Goal: Task Accomplishment & Management: Manage account settings

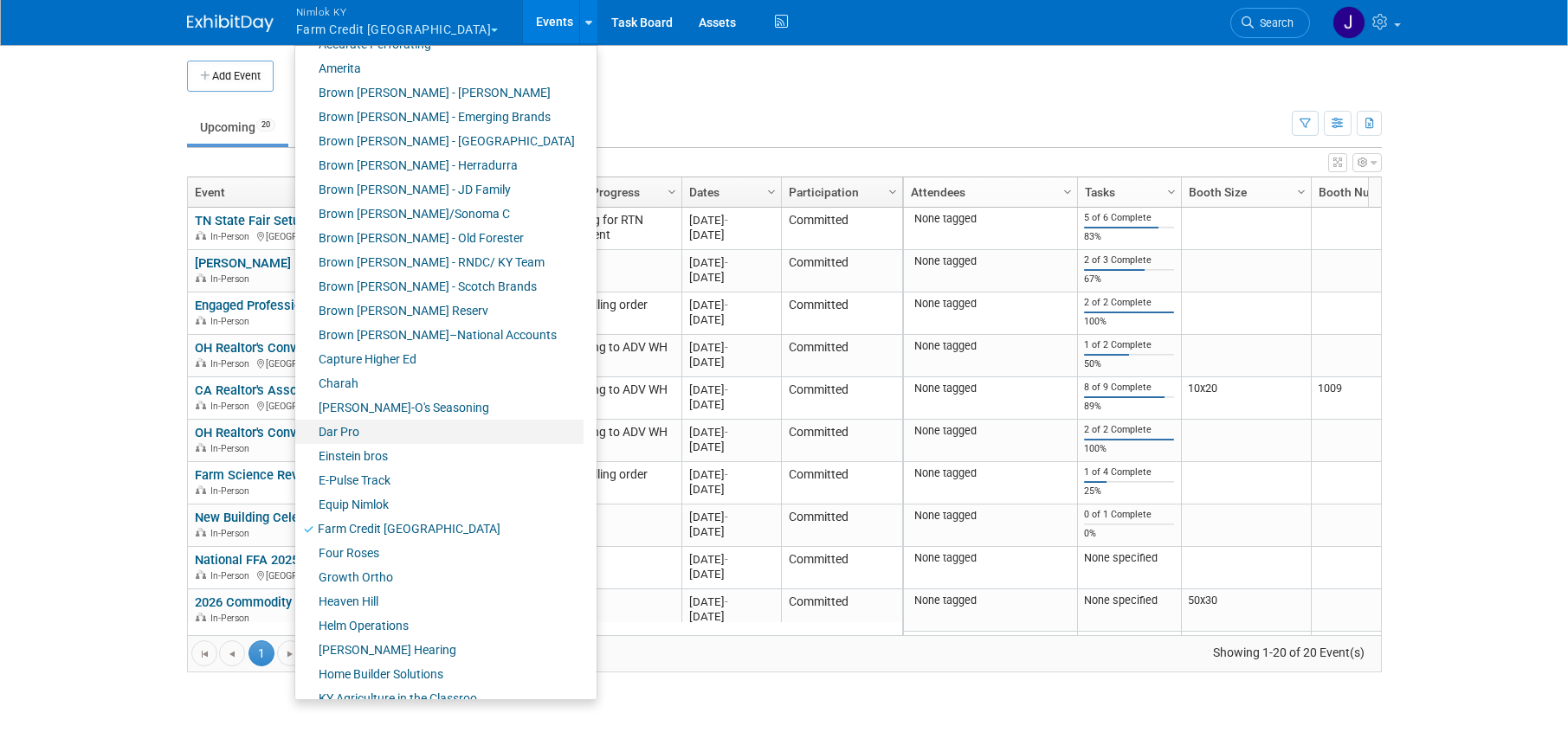
scroll to position [110, 0]
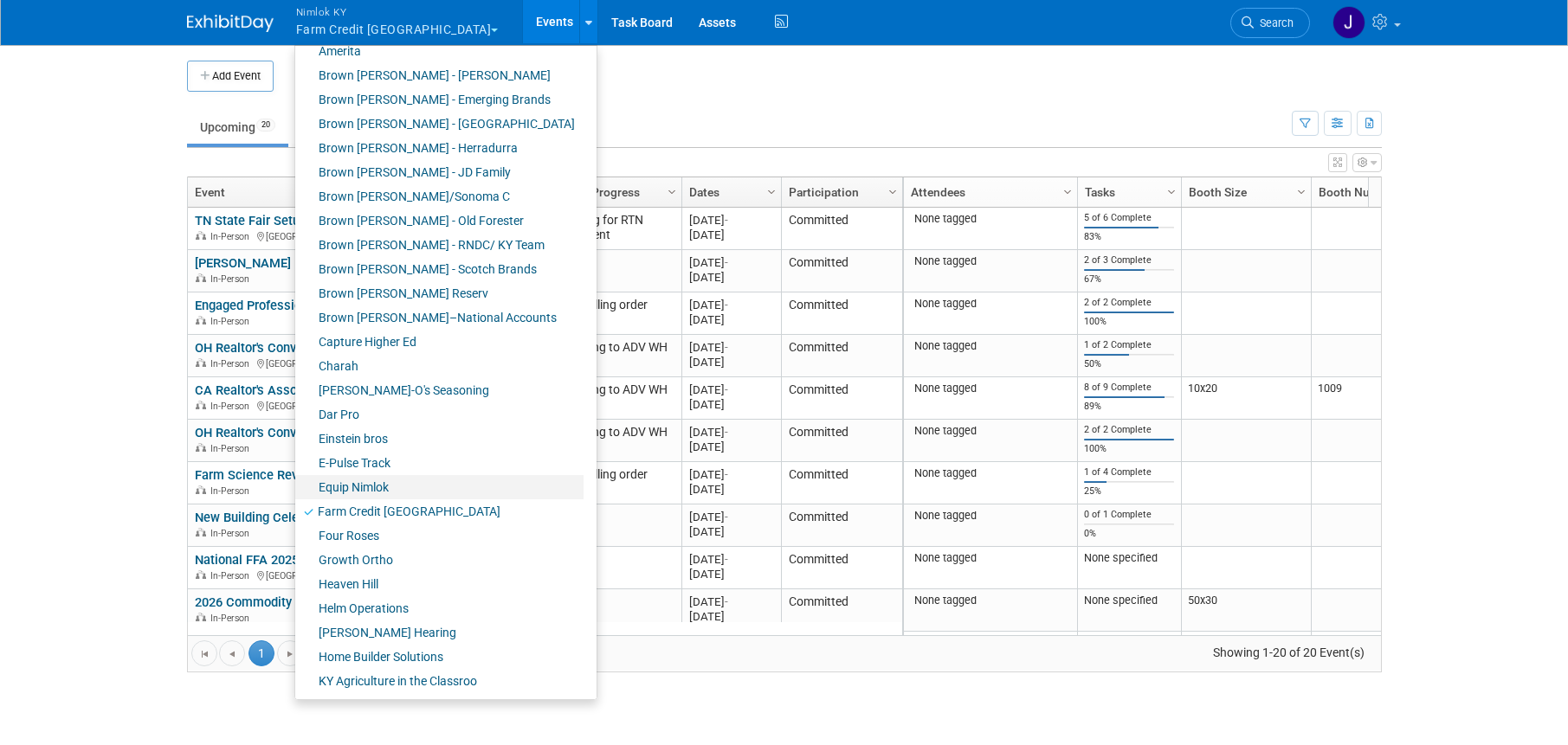
click at [424, 482] on link "Equip Nimlok" at bounding box center [439, 487] width 288 height 24
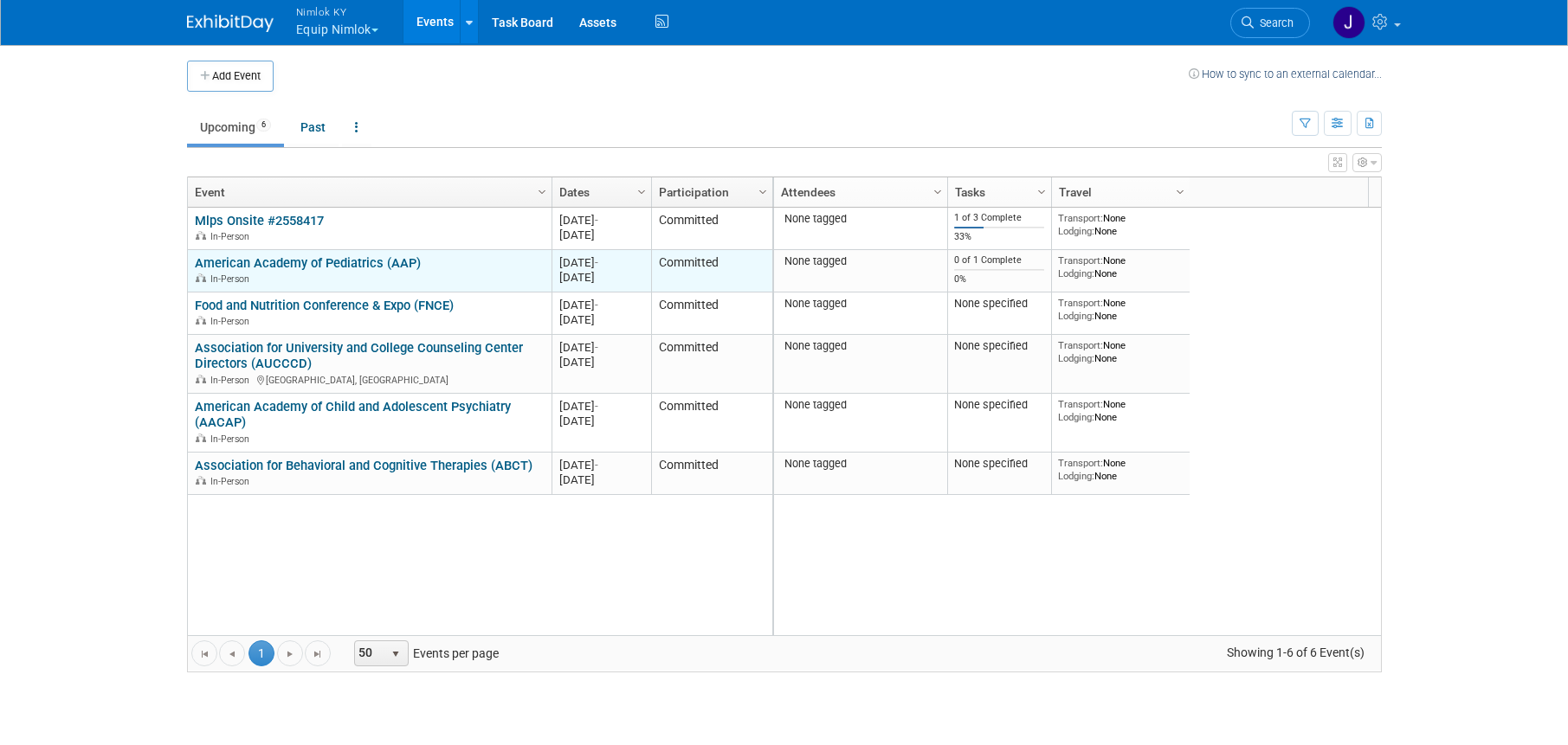
click at [365, 261] on link "American Academy of Pediatrics (AAP)" at bounding box center [308, 263] width 226 height 16
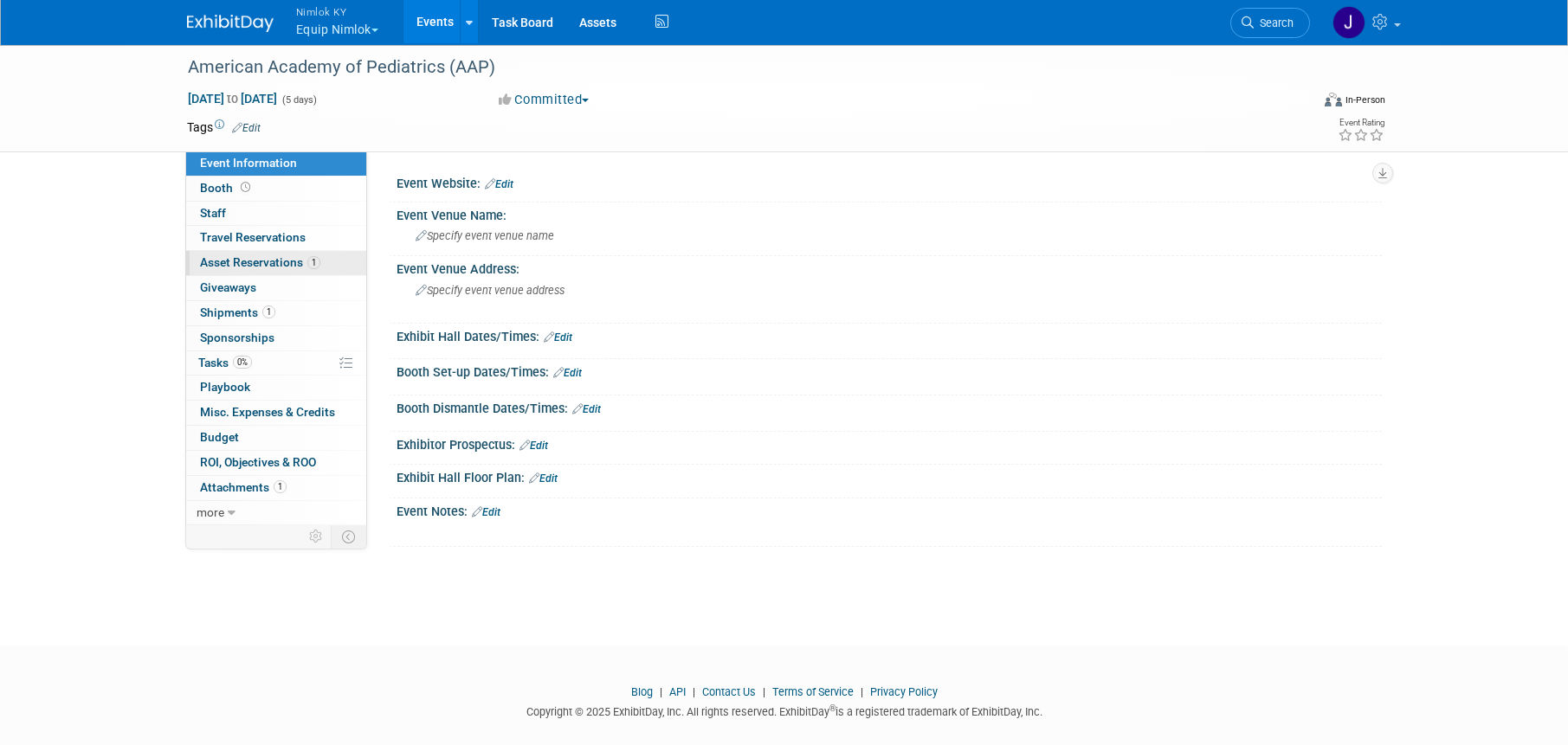
click at [336, 270] on link "1 Asset Reservations 1" at bounding box center [276, 263] width 180 height 24
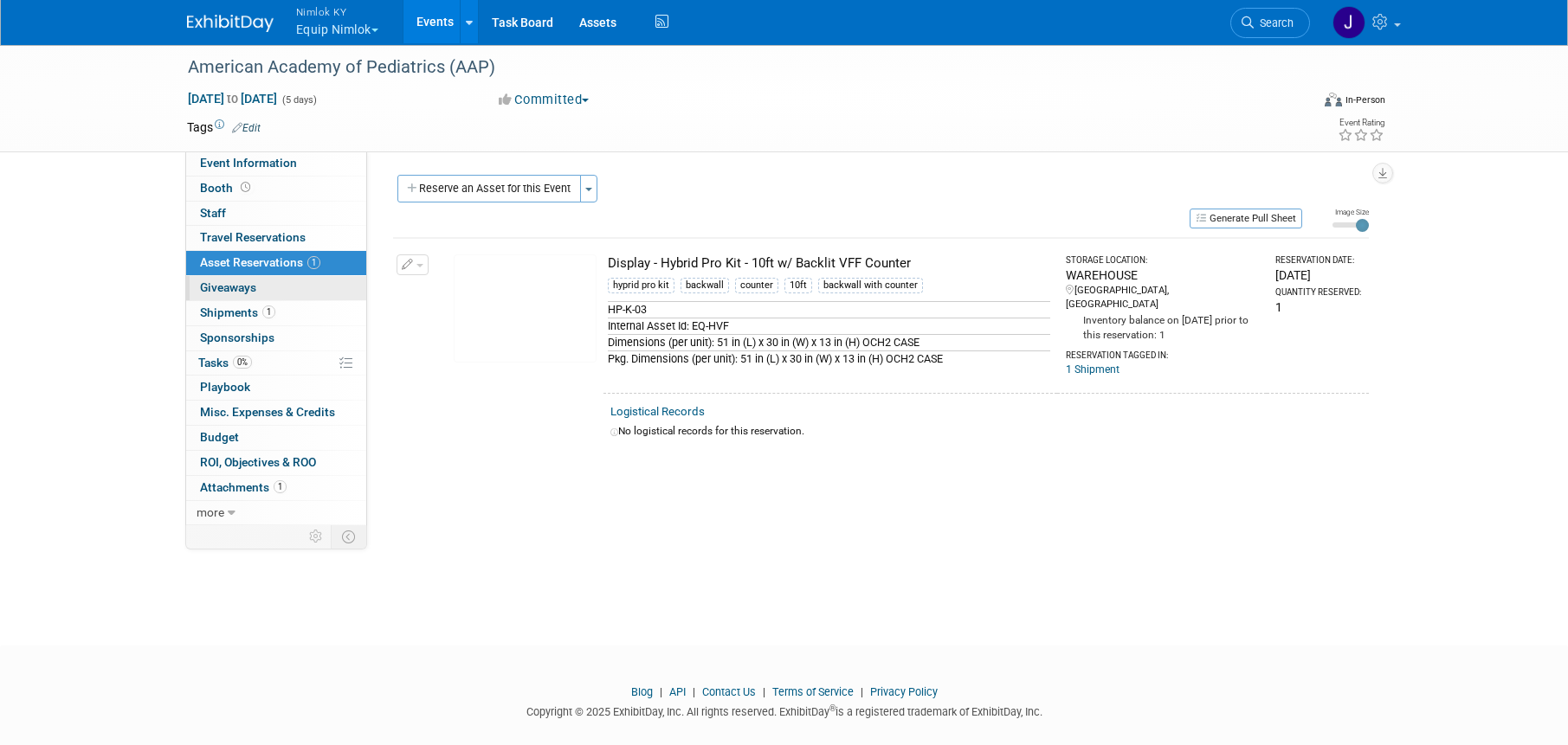
click at [333, 279] on link "0 Giveaways 0" at bounding box center [276, 288] width 180 height 24
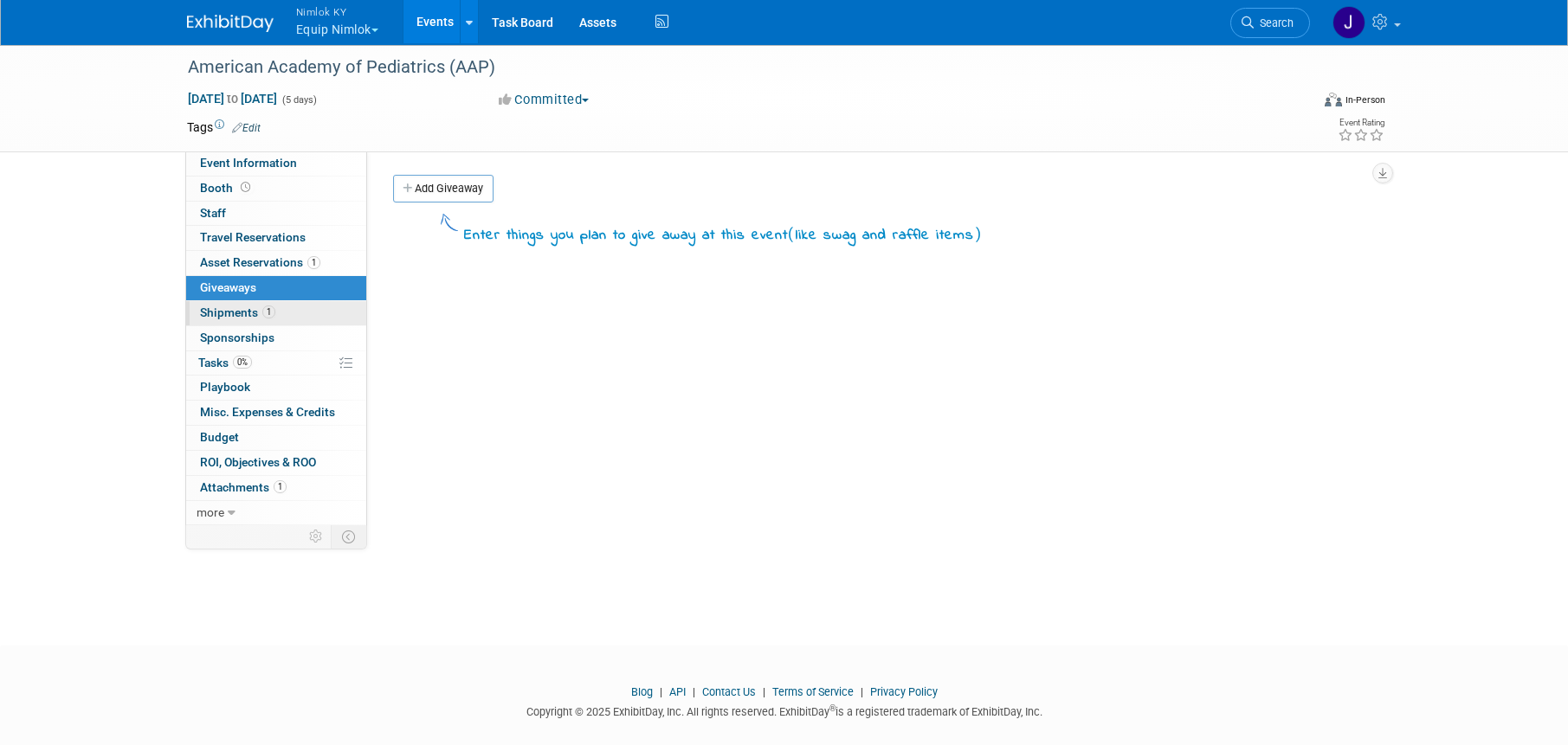
click at [333, 309] on link "1 Shipments 1" at bounding box center [276, 313] width 180 height 24
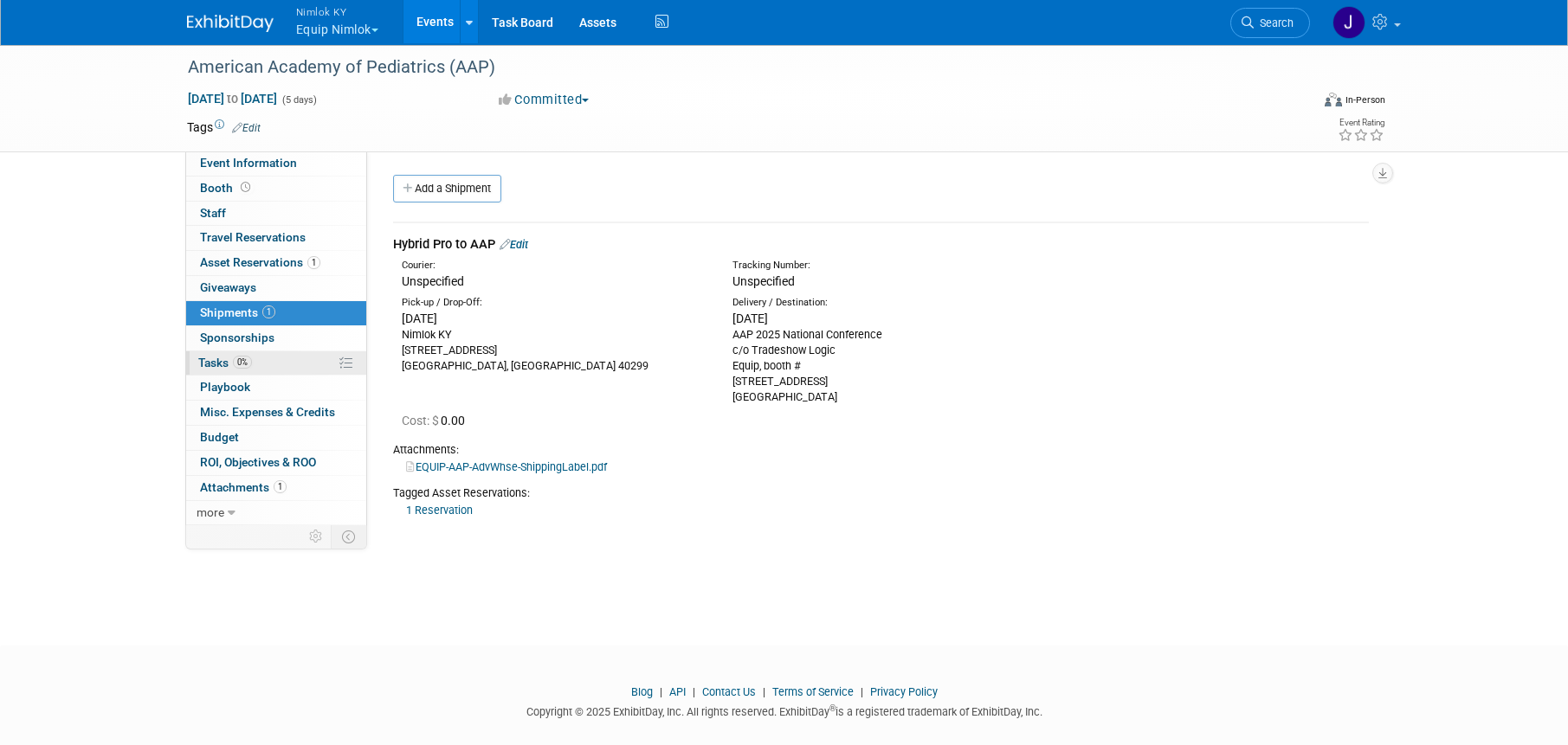
click at [309, 361] on link "0% Tasks 0%" at bounding box center [276, 364] width 180 height 24
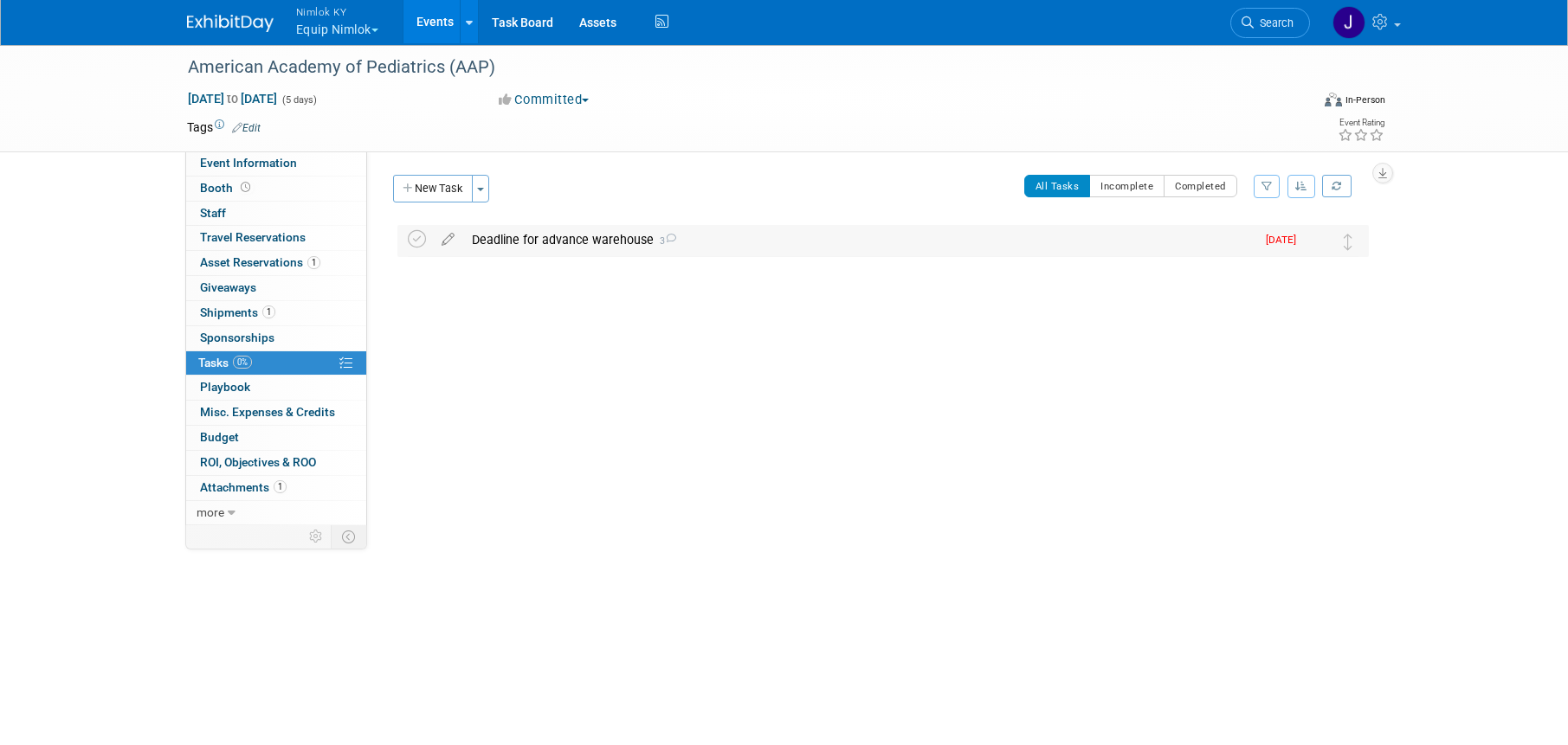
click at [533, 240] on div "Deadline for advance warehouse 3" at bounding box center [858, 239] width 792 height 29
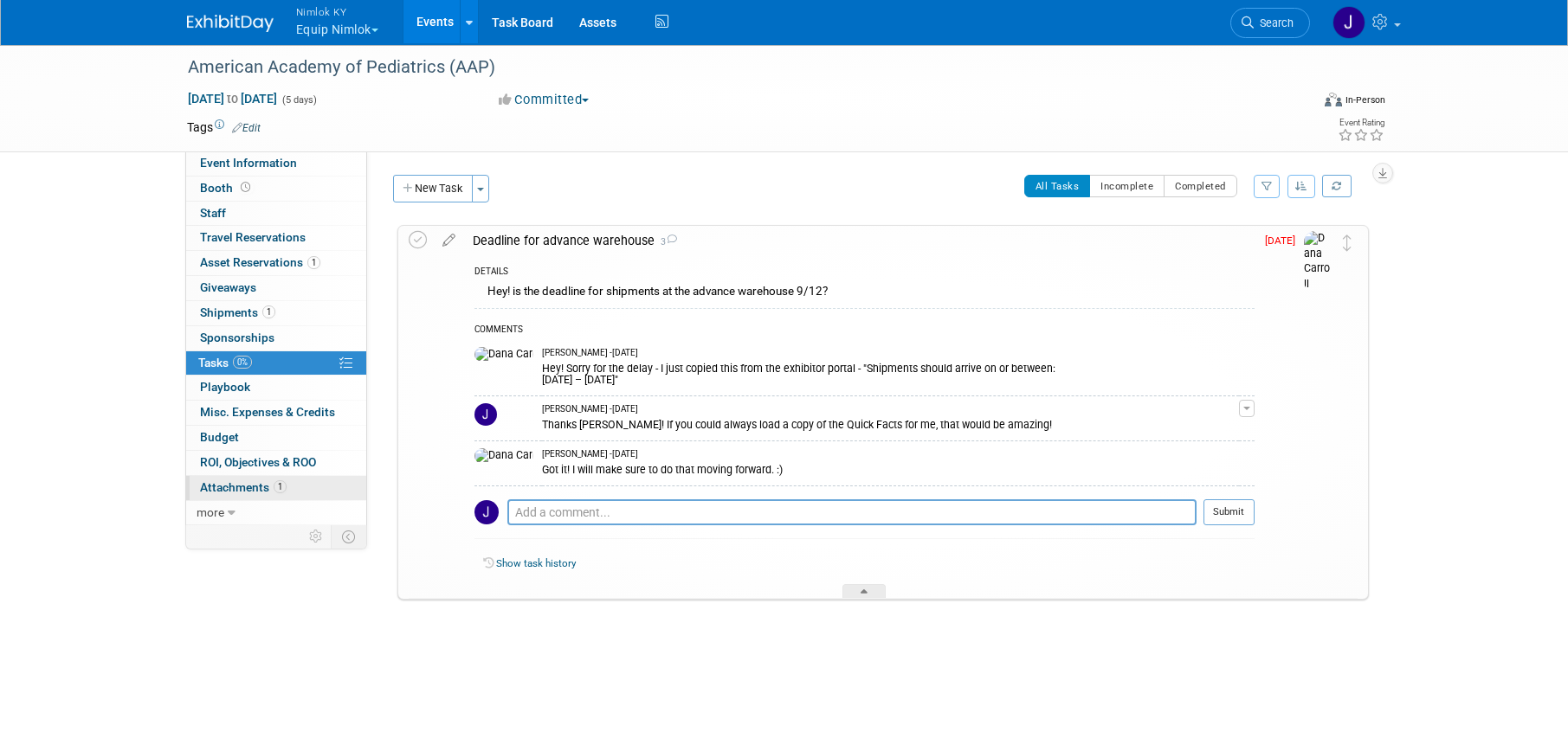
click at [315, 492] on link "1 Attachments 1" at bounding box center [276, 488] width 180 height 24
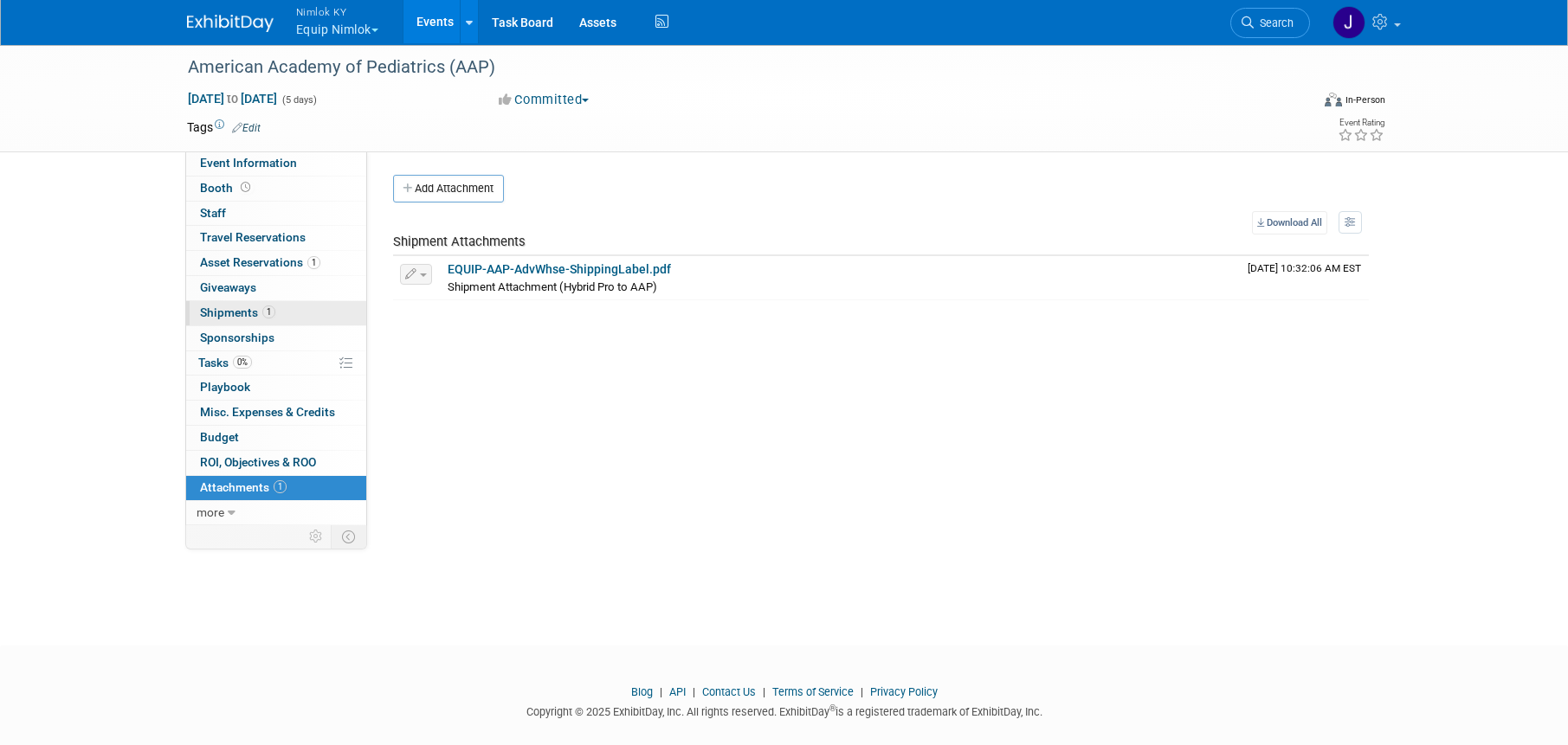
click at [280, 304] on link "1 Shipments 1" at bounding box center [276, 313] width 180 height 24
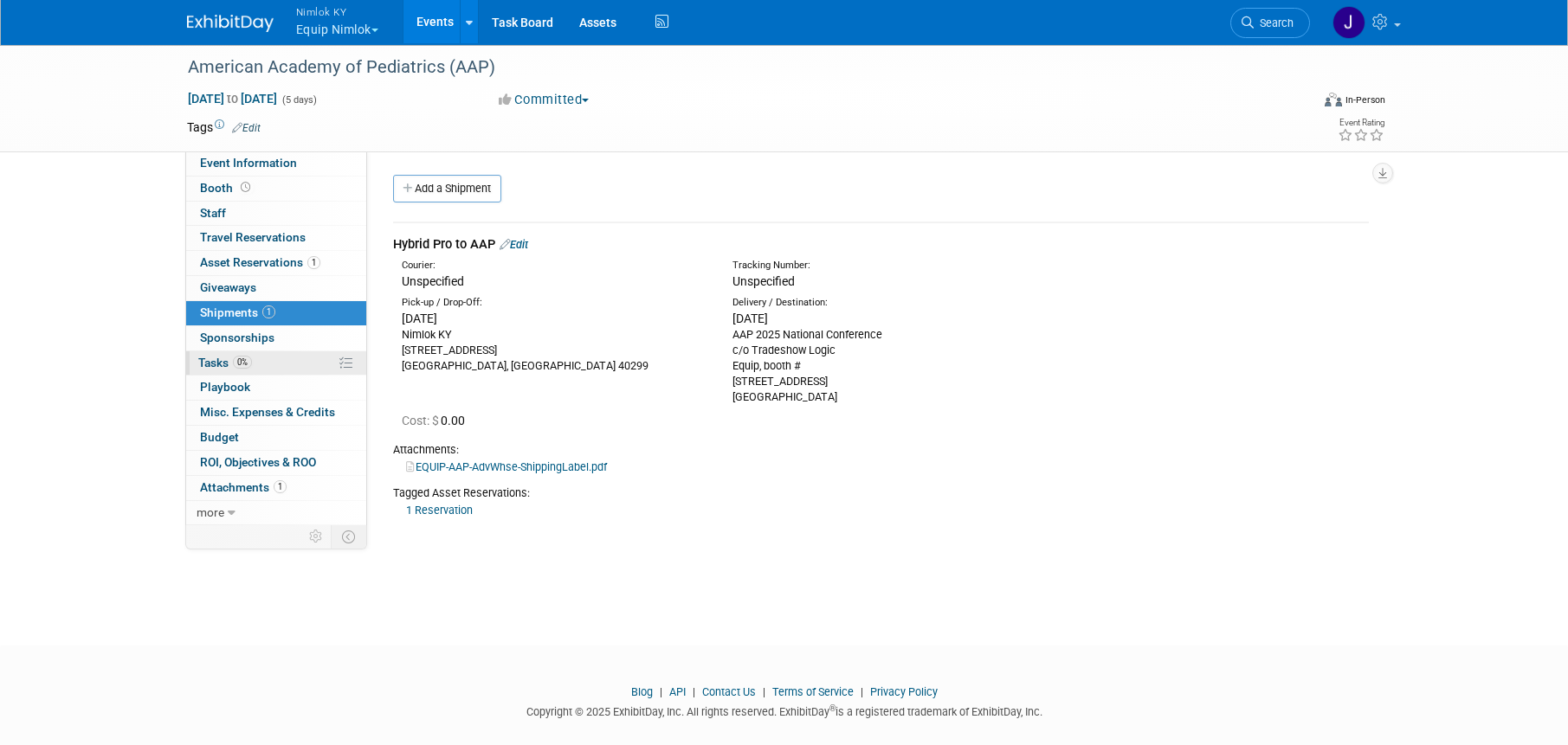
click at [290, 360] on link "0% Tasks 0%" at bounding box center [276, 364] width 180 height 24
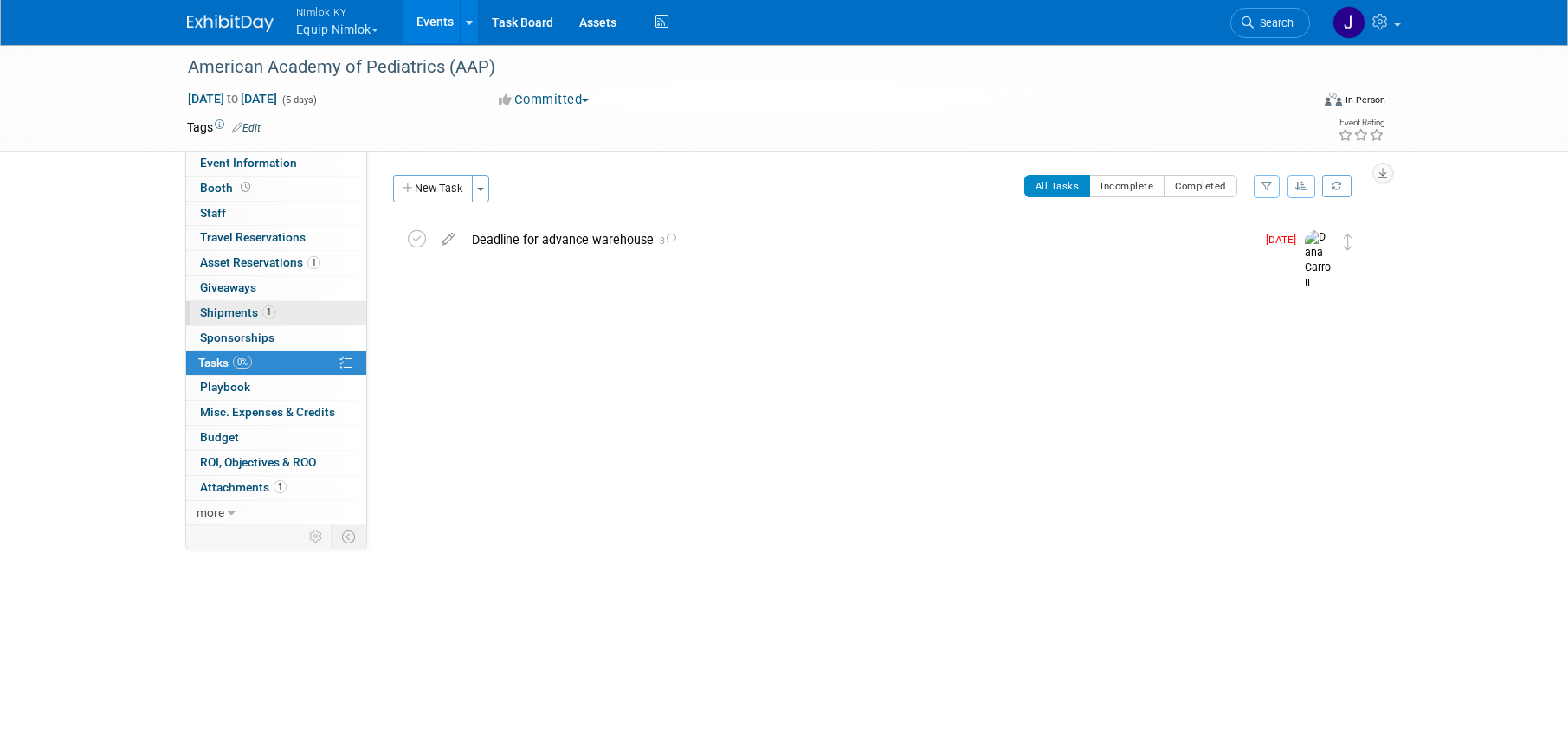
click at [290, 308] on link "1 Shipments 1" at bounding box center [276, 313] width 180 height 24
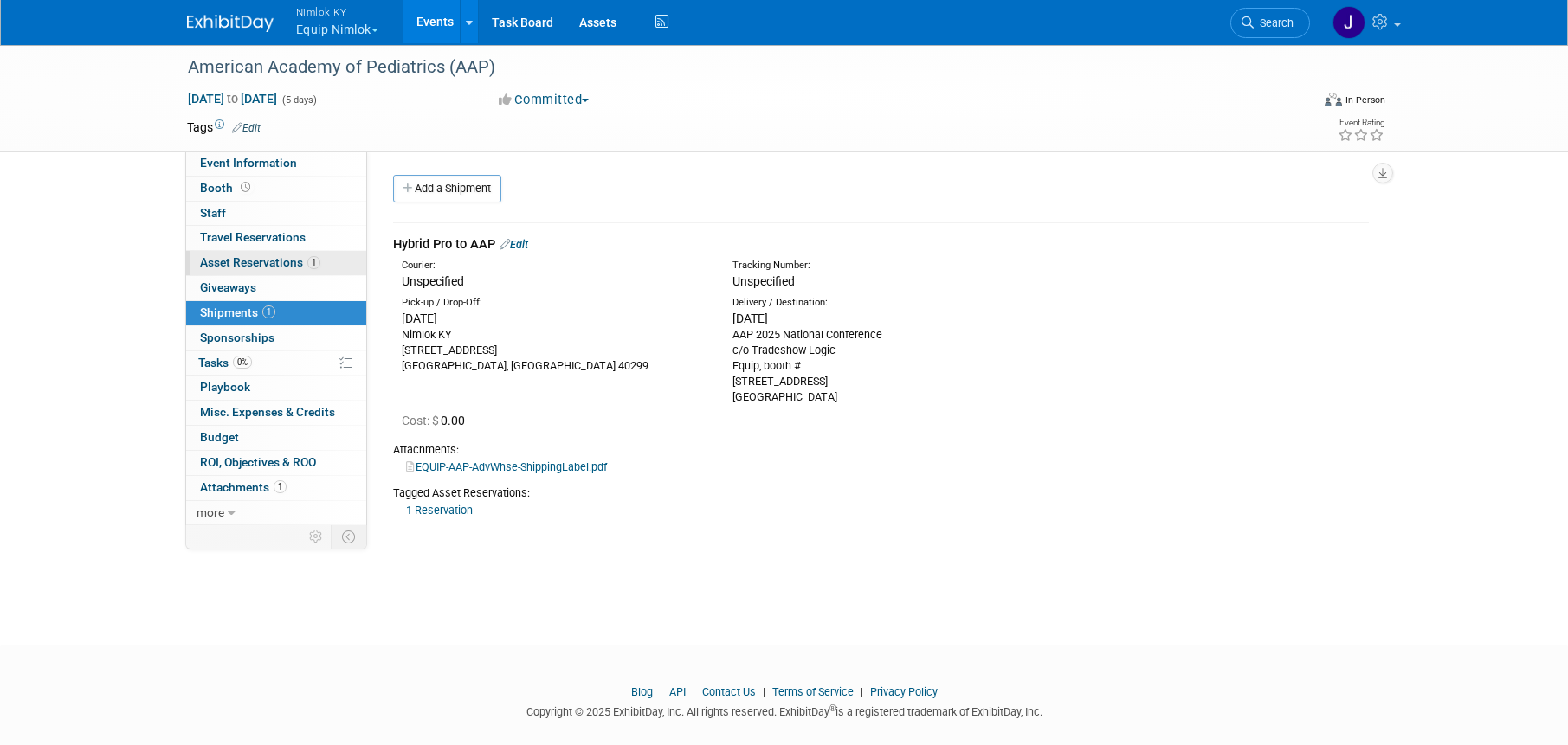
click at [326, 268] on link "1 Asset Reservations 1" at bounding box center [276, 263] width 180 height 24
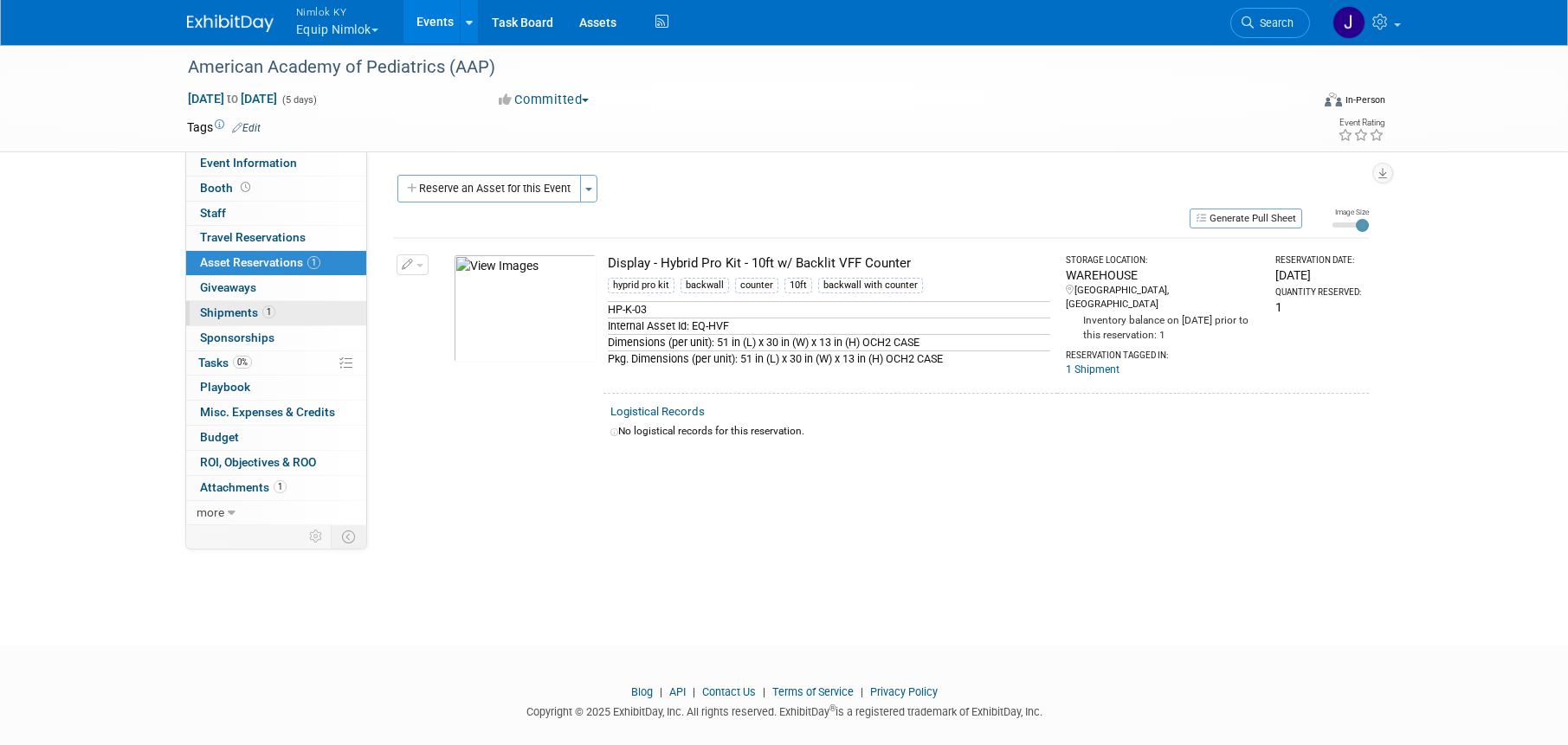
click at [317, 322] on link "1 Shipments 1" at bounding box center [276, 313] width 180 height 24
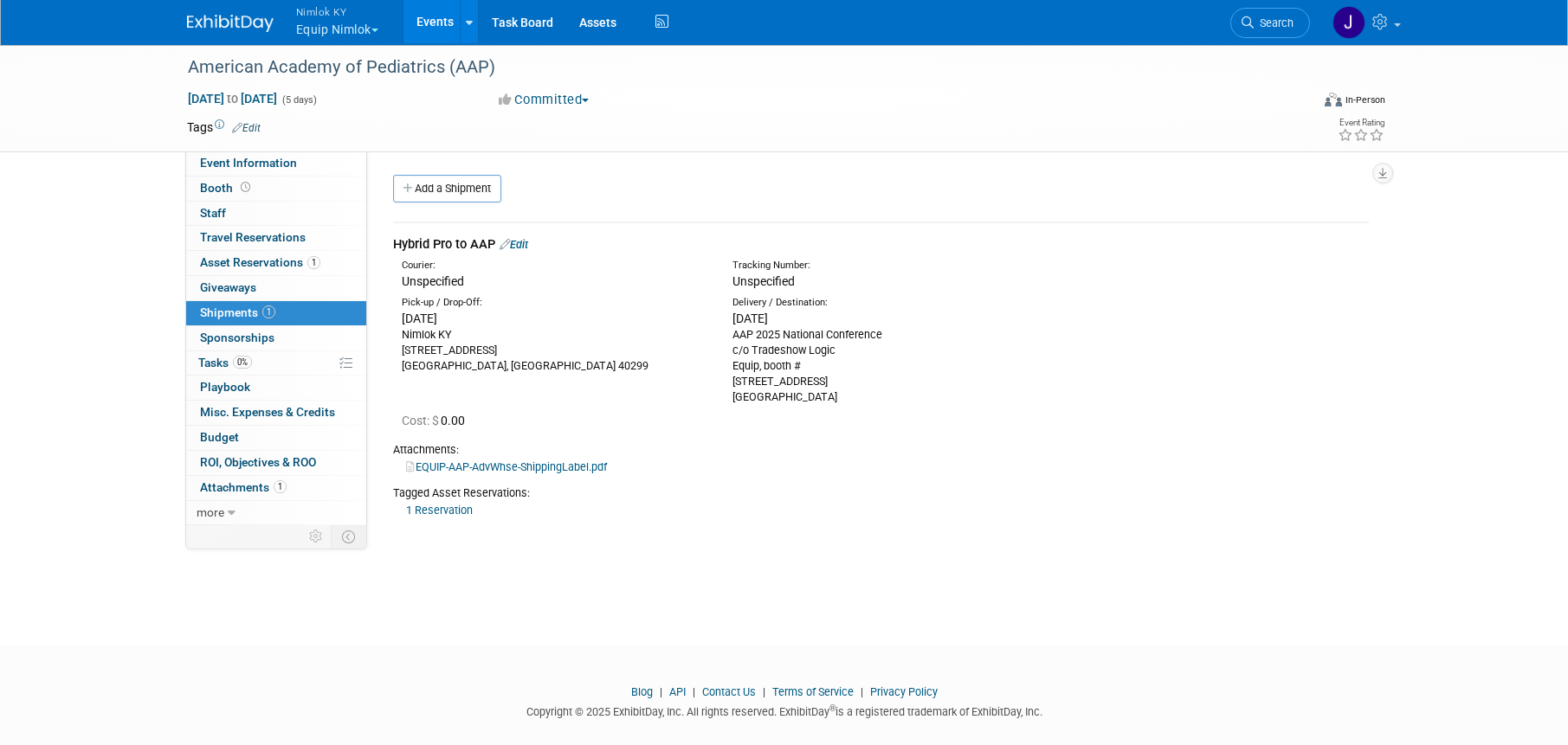
click at [438, 22] on link "Events" at bounding box center [435, 21] width 64 height 43
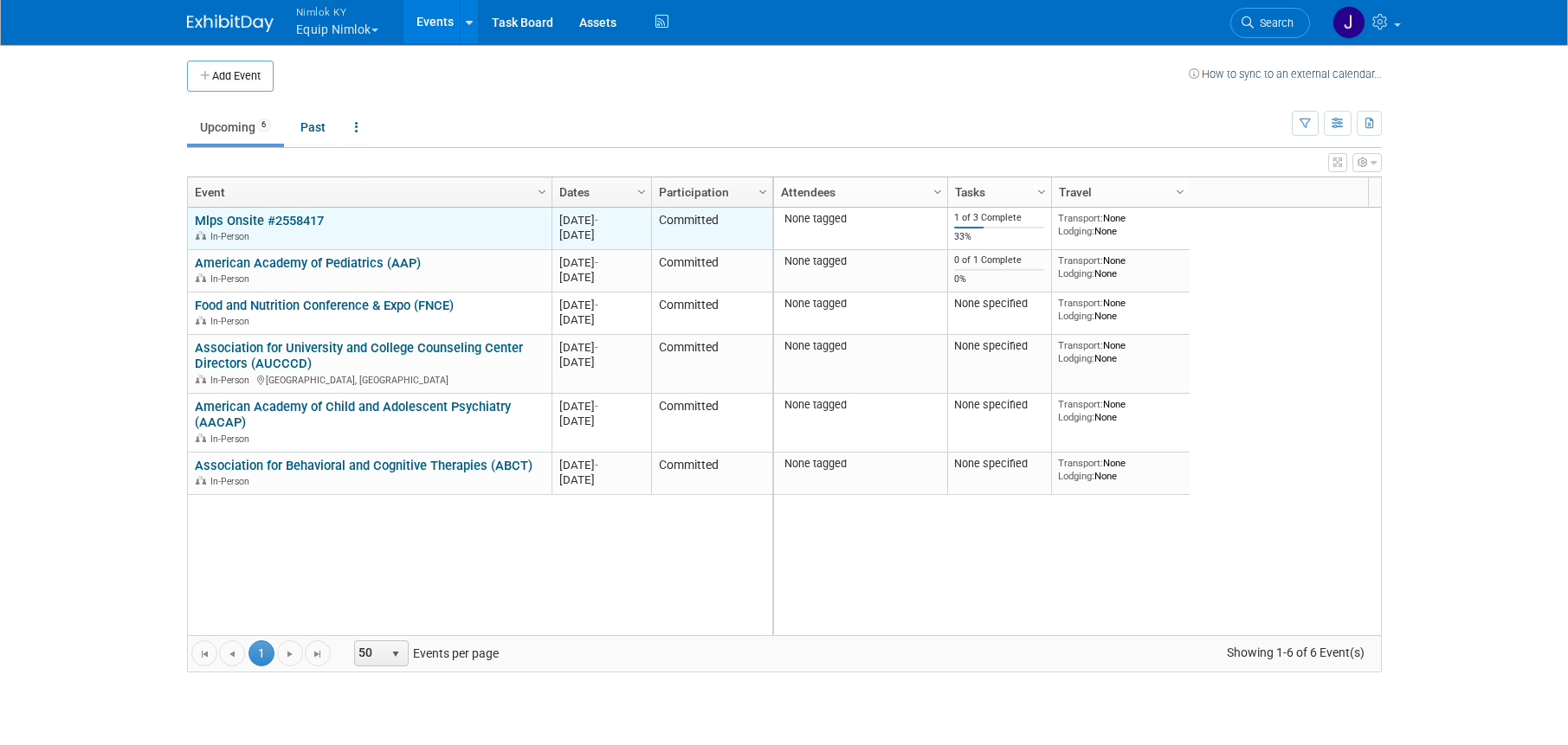
click at [305, 209] on td "Mlps Onsite #2558417 Mlps Onsite #2558417 In-Person" at bounding box center [369, 228] width 364 height 42
click at [309, 222] on link "Mlps Onsite #2558417" at bounding box center [259, 221] width 129 height 16
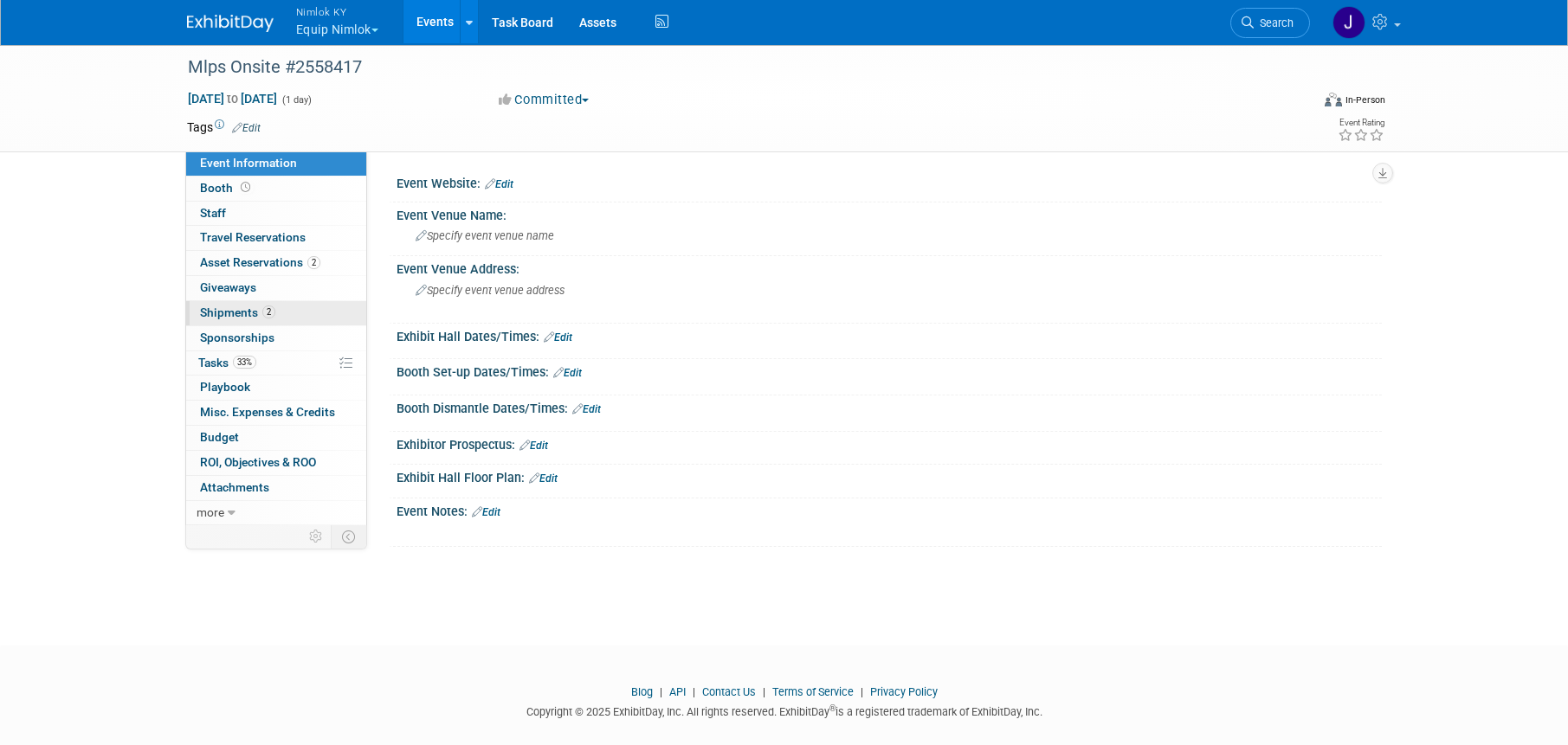
click at [303, 315] on link "2 Shipments 2" at bounding box center [276, 313] width 180 height 24
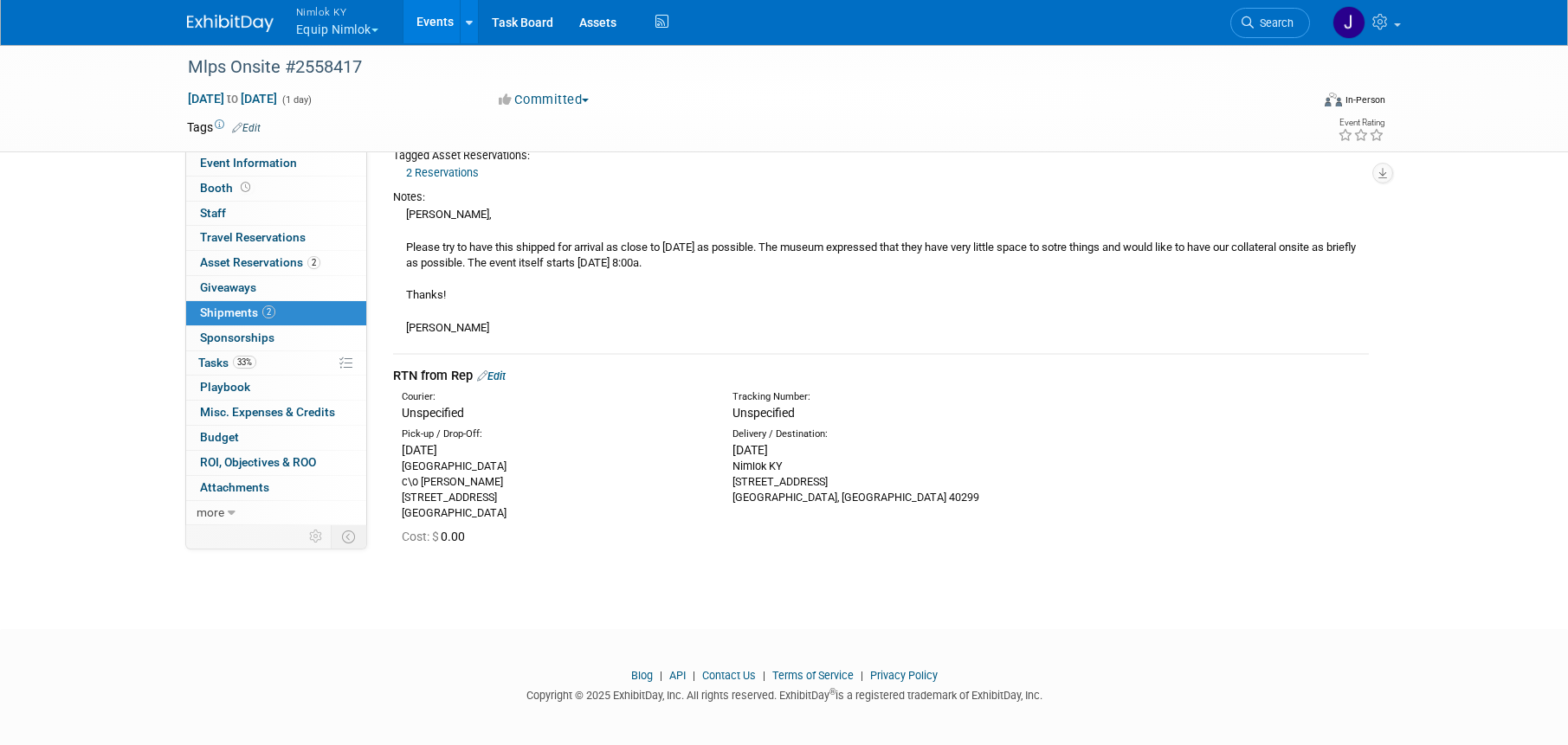
scroll to position [301, 0]
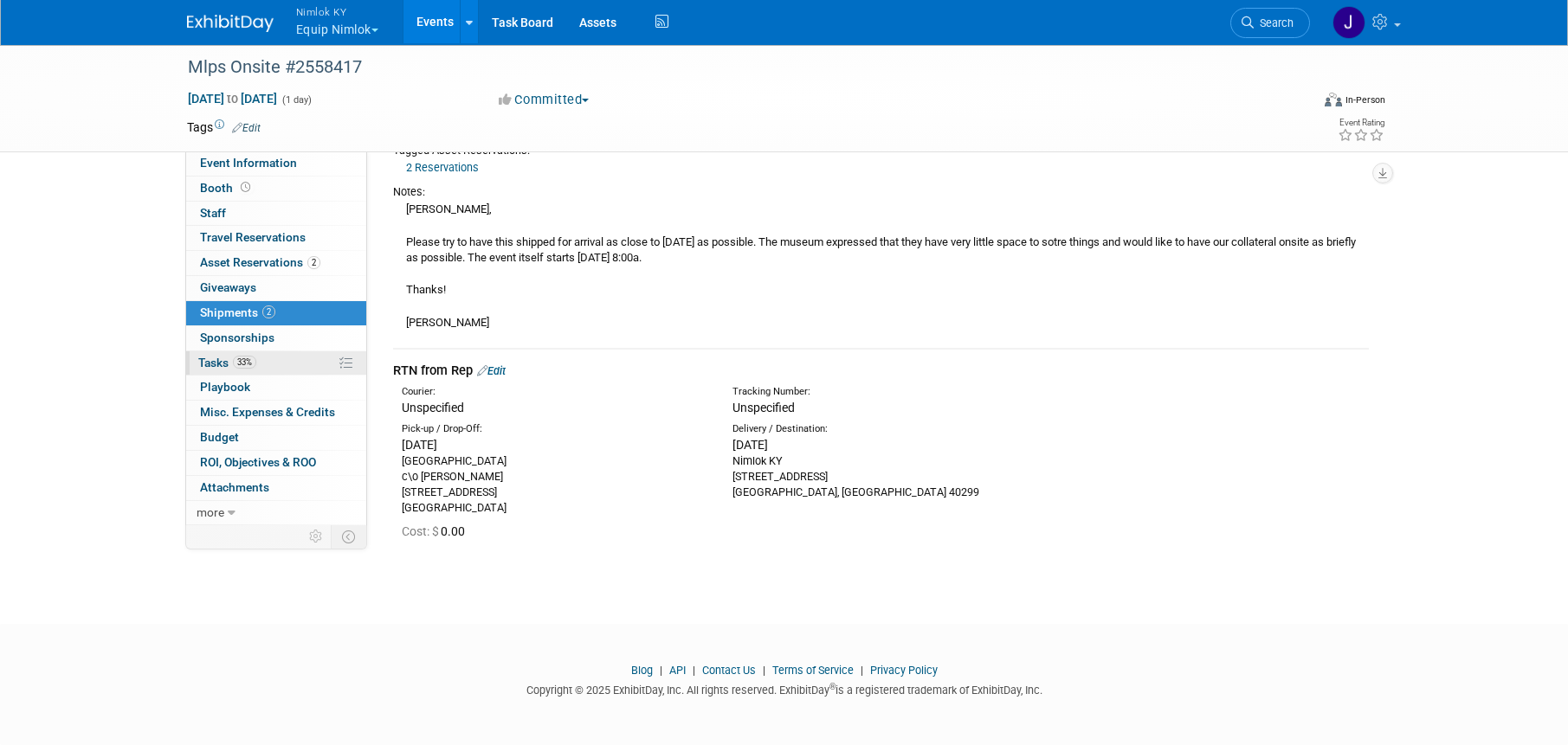
click at [267, 364] on link "33% Tasks 33%" at bounding box center [276, 364] width 180 height 24
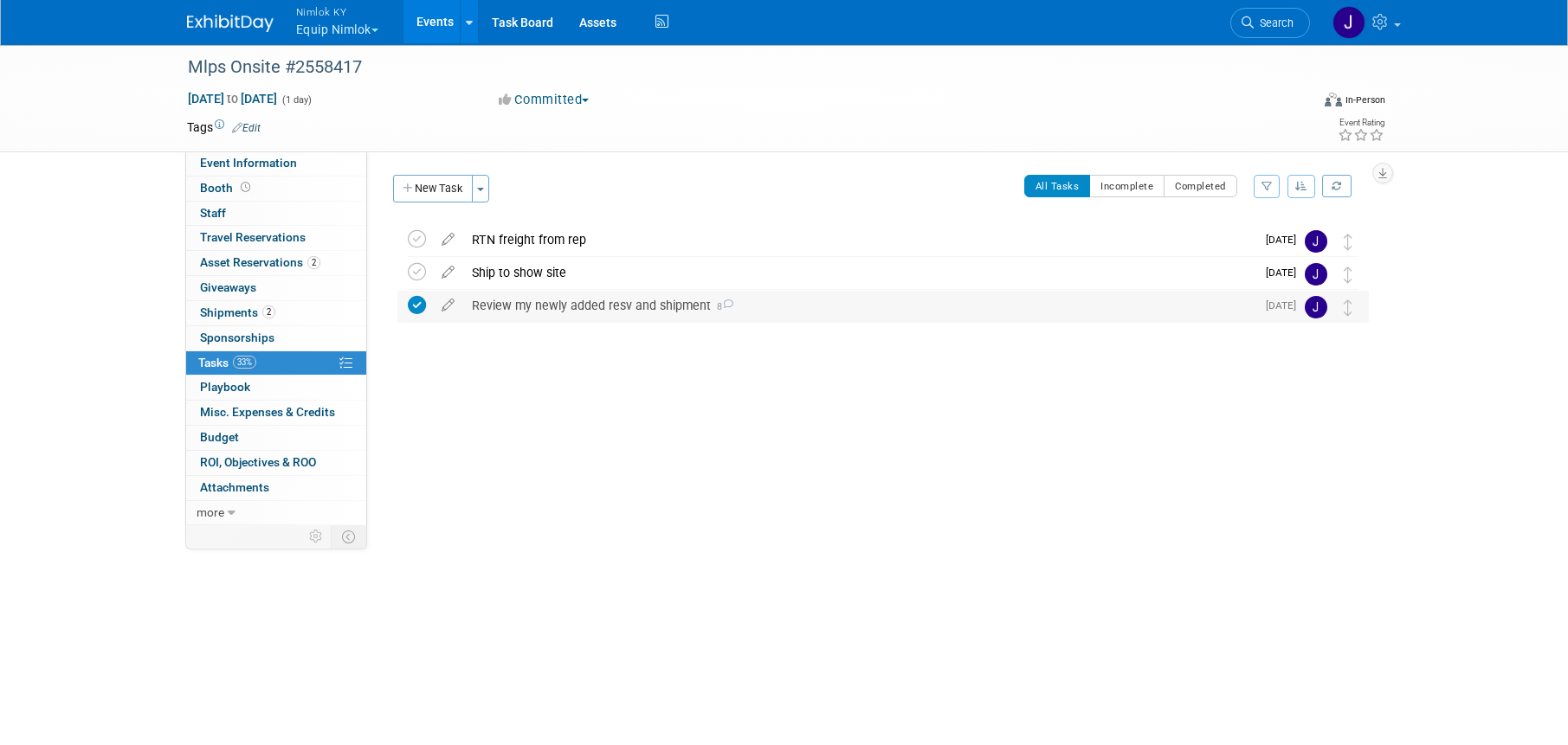
click at [588, 297] on div "Review my newly added resv and shipment 8" at bounding box center [858, 305] width 792 height 29
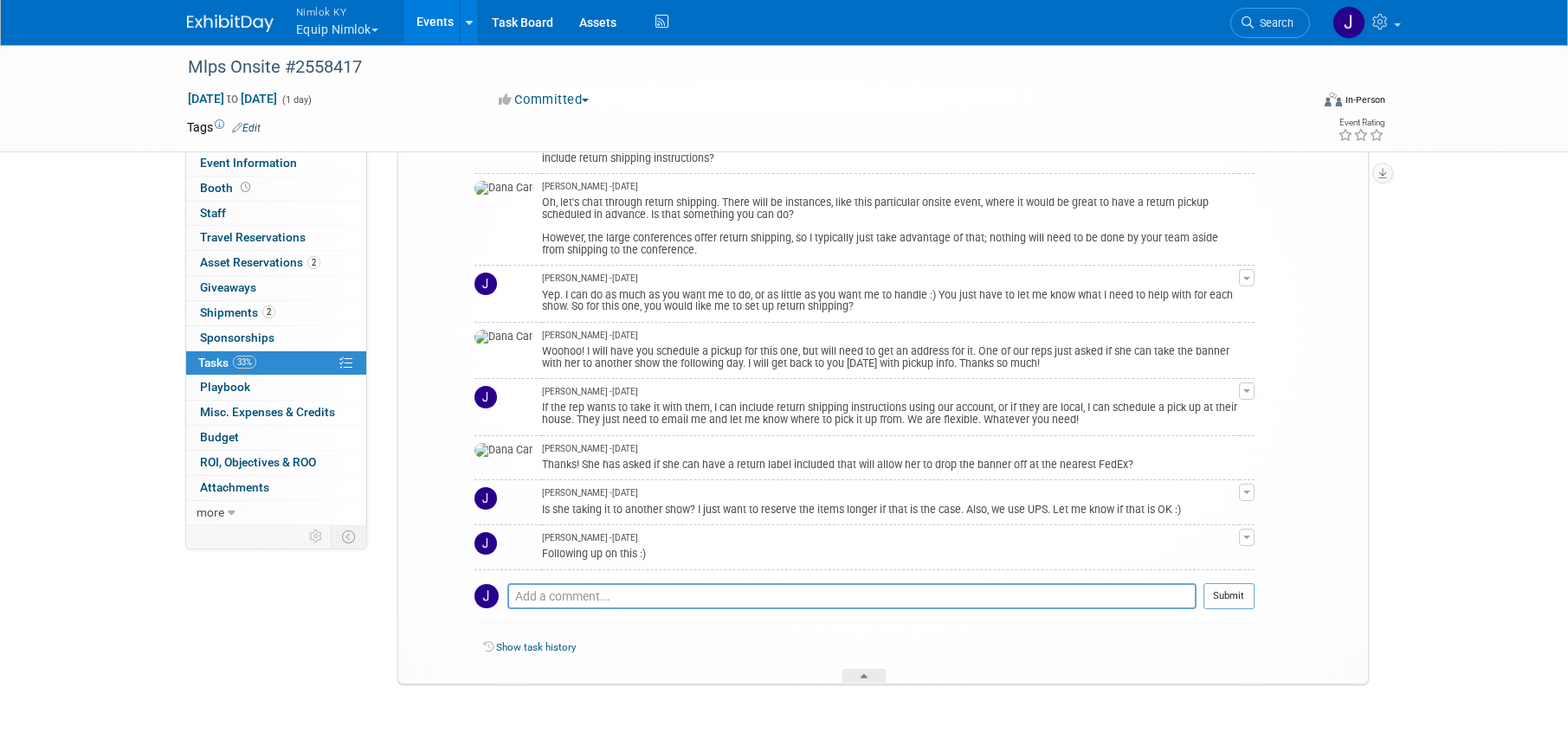
scroll to position [317, 0]
click at [865, 590] on textarea at bounding box center [852, 595] width 689 height 26
type textarea "I included return shipping info for the rep and my contact information incase t…"
click at [1241, 594] on button "Submit" at bounding box center [1229, 595] width 51 height 26
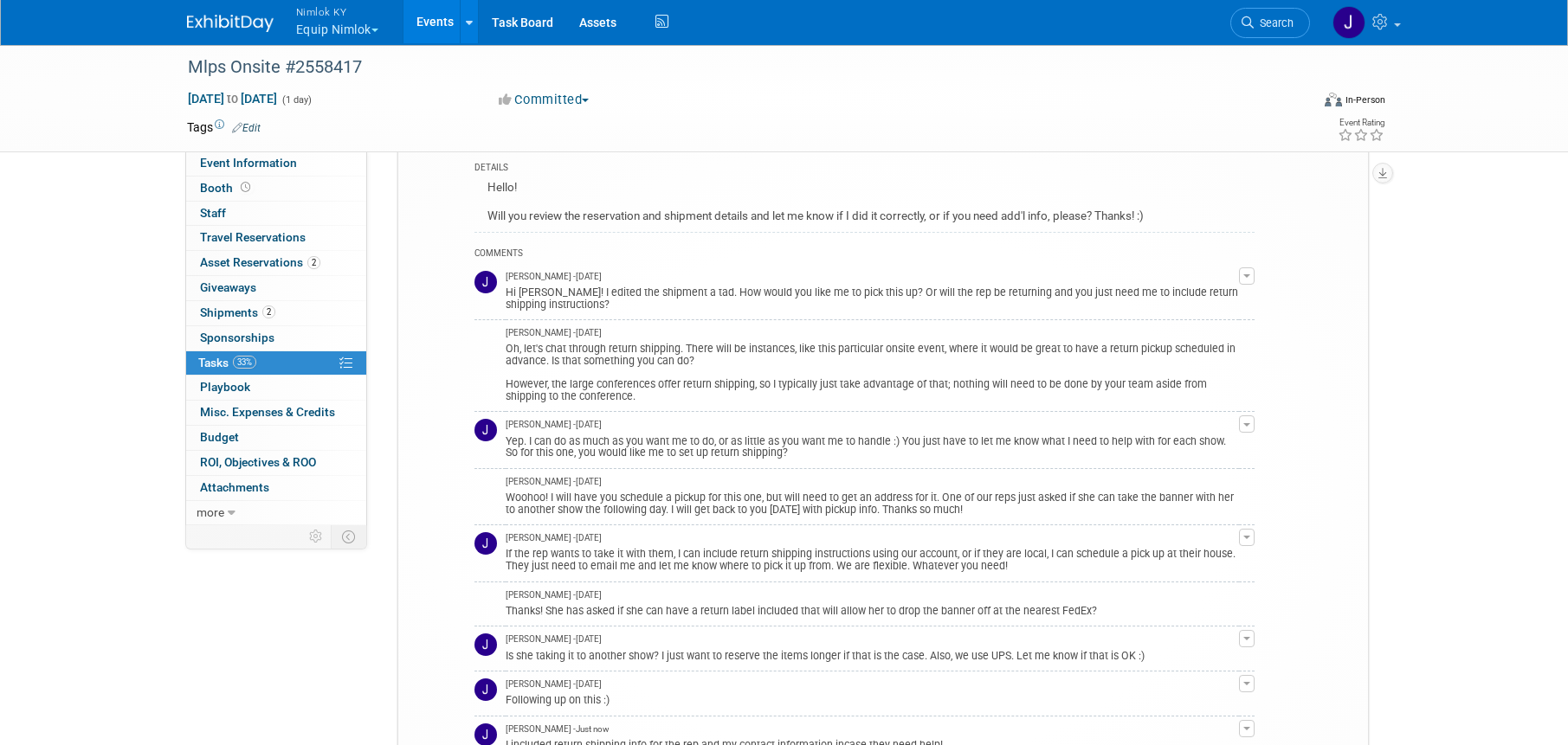
scroll to position [0, 0]
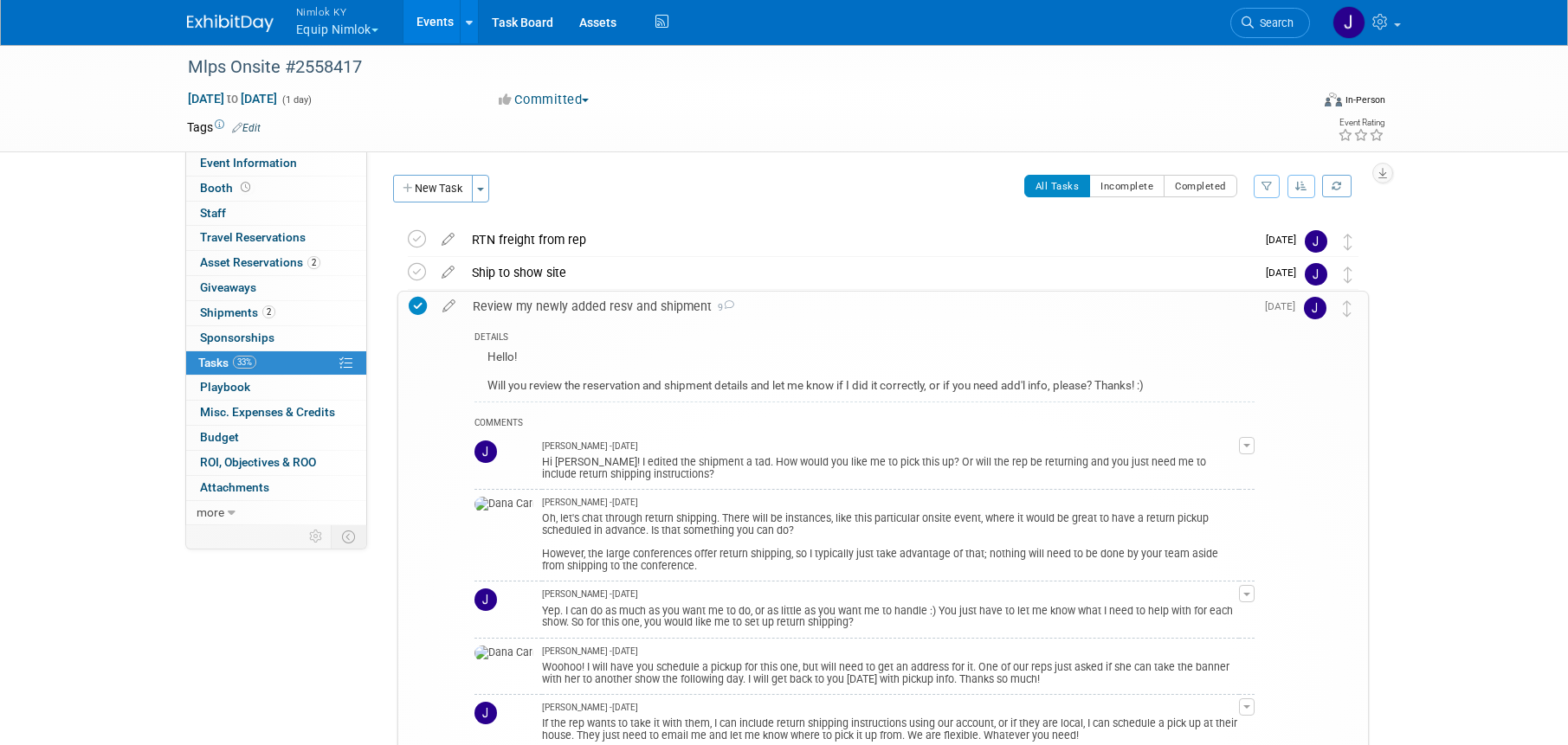
click at [426, 18] on link "Events" at bounding box center [435, 21] width 64 height 43
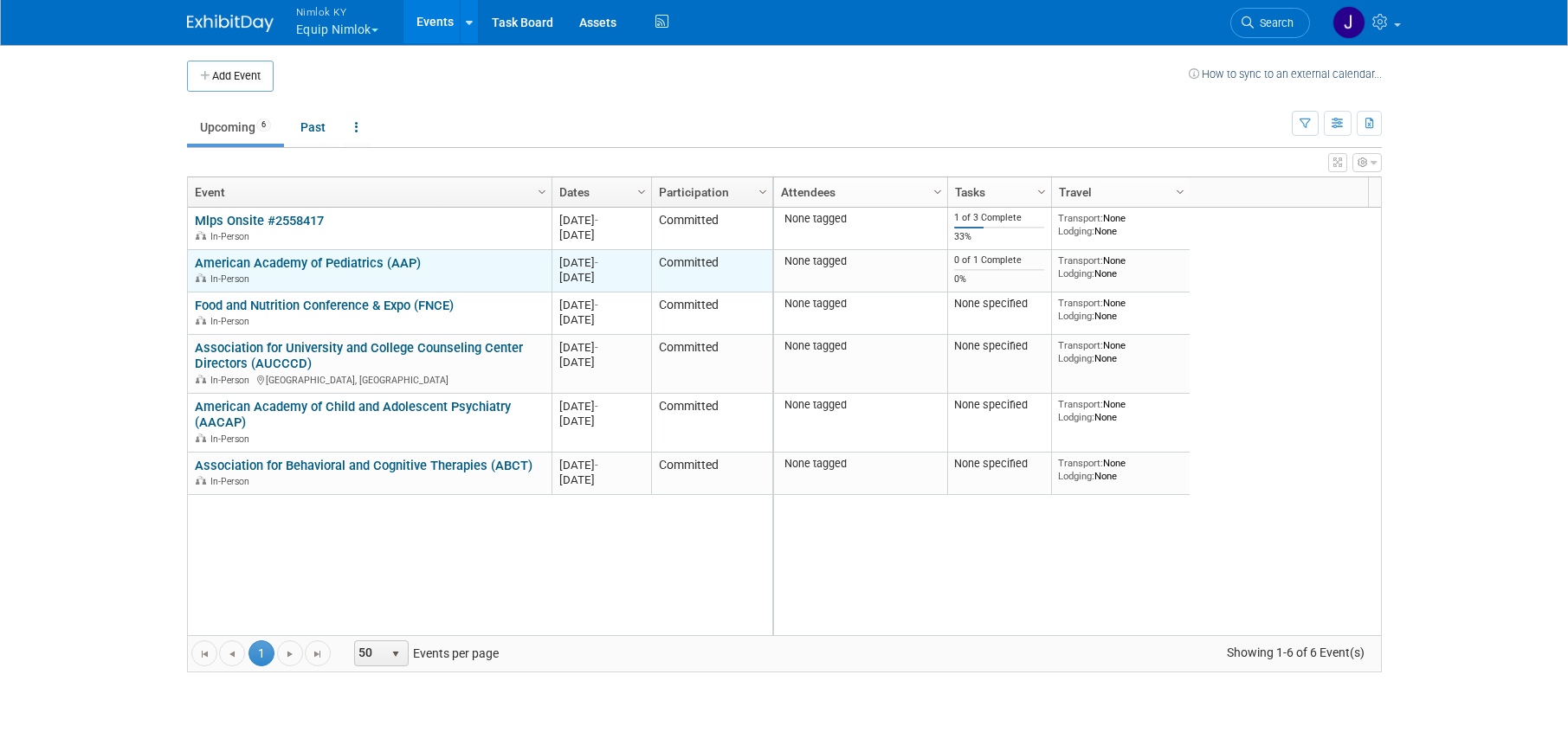
click at [360, 262] on link "American Academy of Pediatrics (AAP)" at bounding box center [308, 263] width 226 height 16
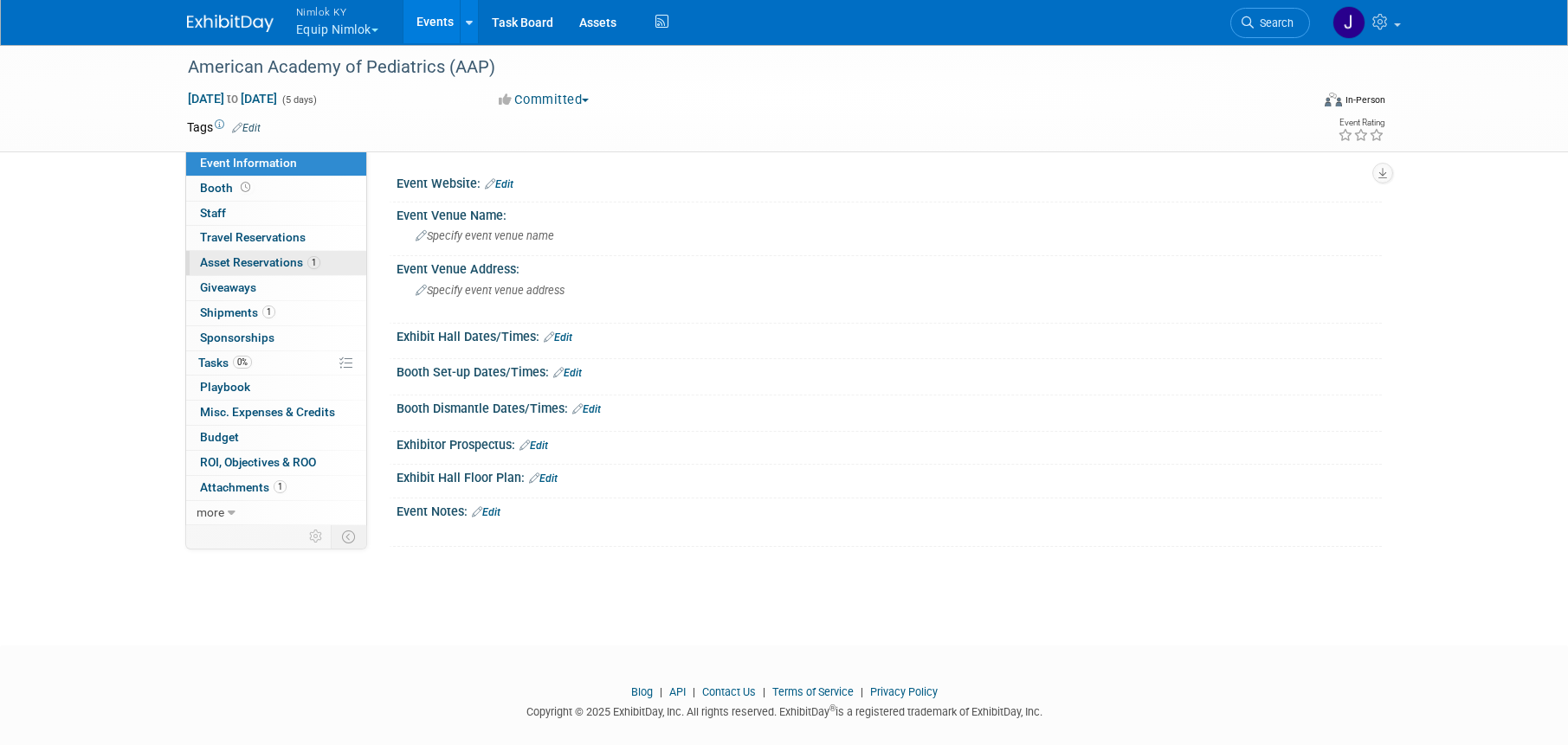
click at [286, 261] on span "Asset Reservations 1" at bounding box center [260, 262] width 121 height 14
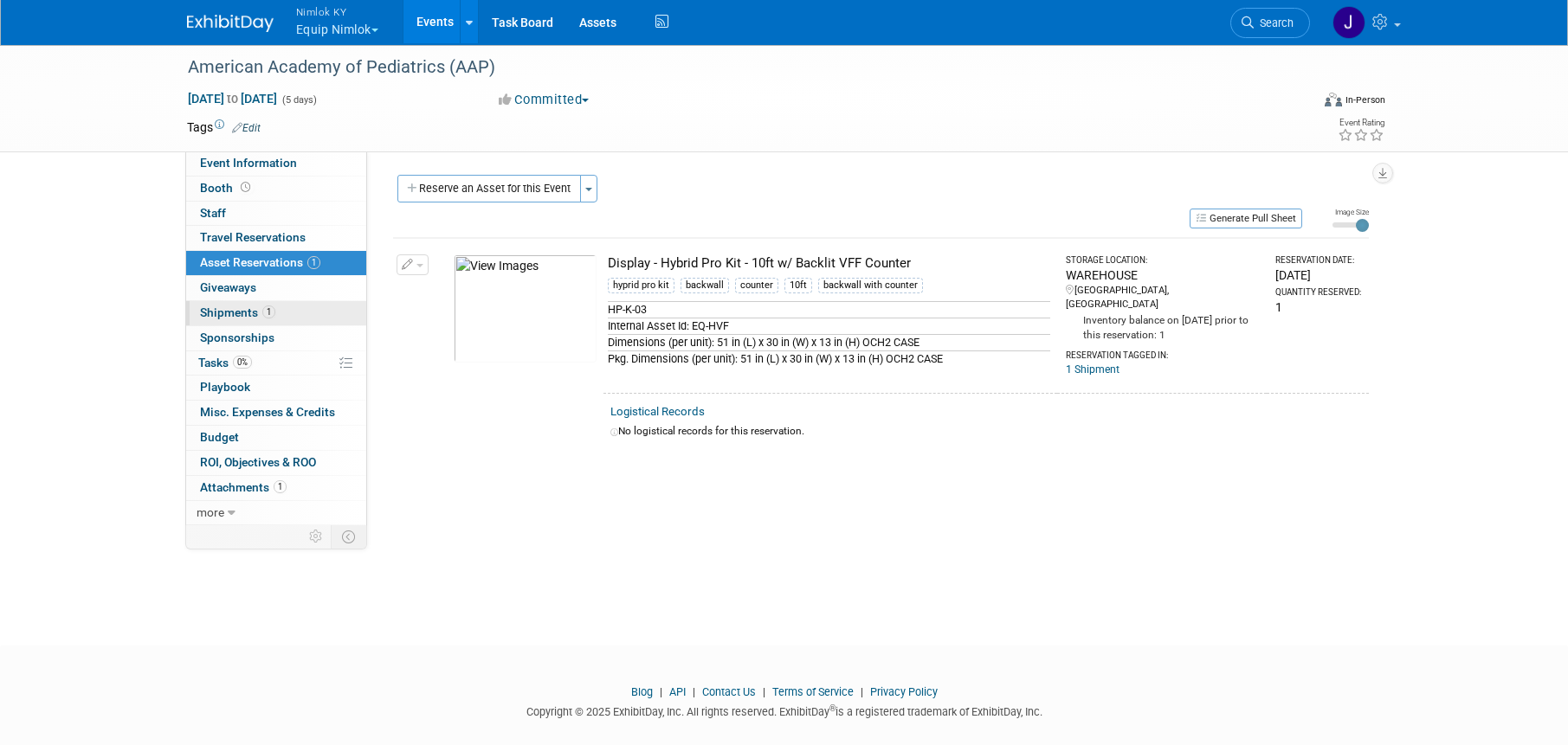
click at [286, 319] on link "1 Shipments 1" at bounding box center [276, 313] width 180 height 24
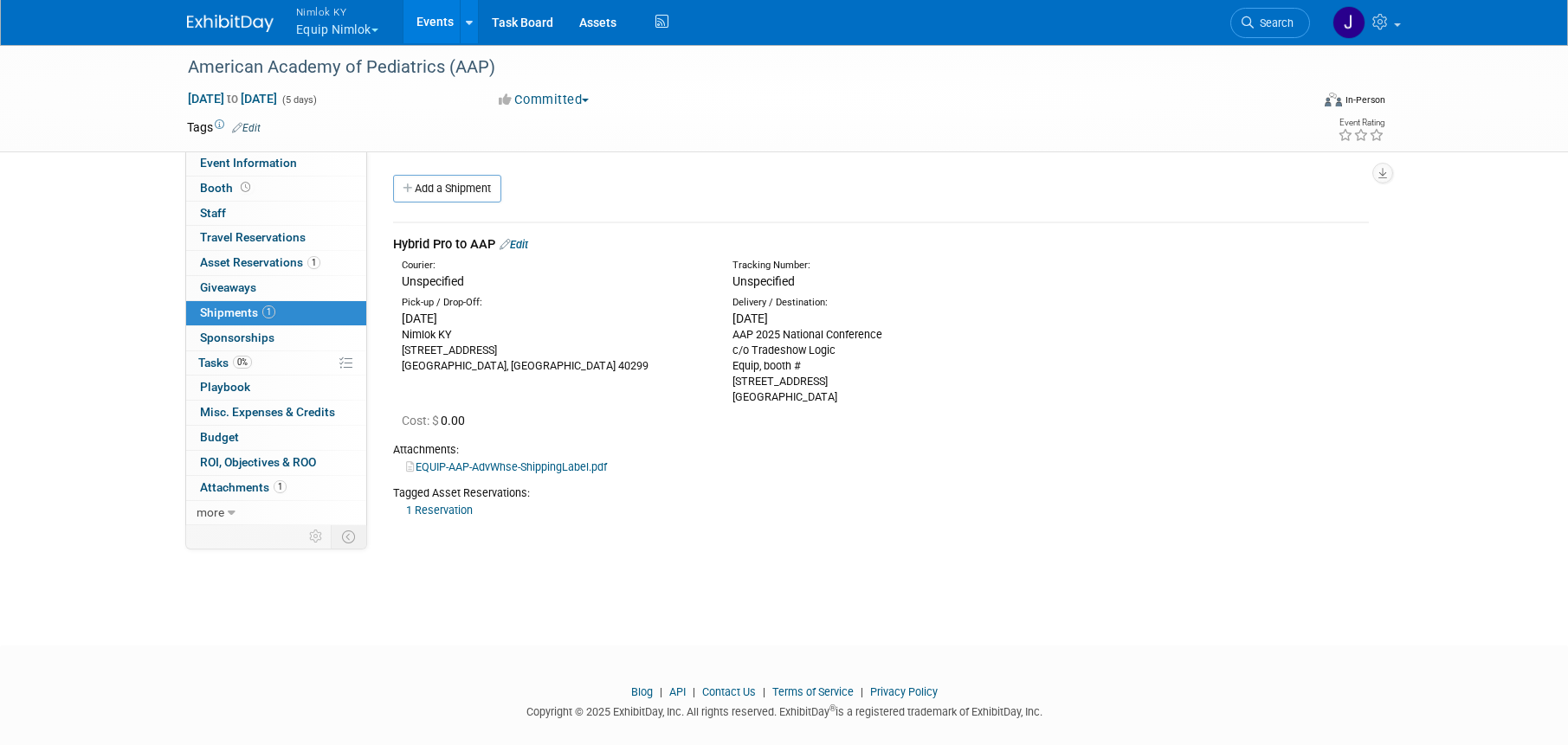
click at [577, 467] on link "EQUIP-AAP-AdvWhse-ShippingLabel.pdf" at bounding box center [506, 467] width 201 height 13
click at [287, 493] on link "1 Attachments 1" at bounding box center [276, 488] width 180 height 24
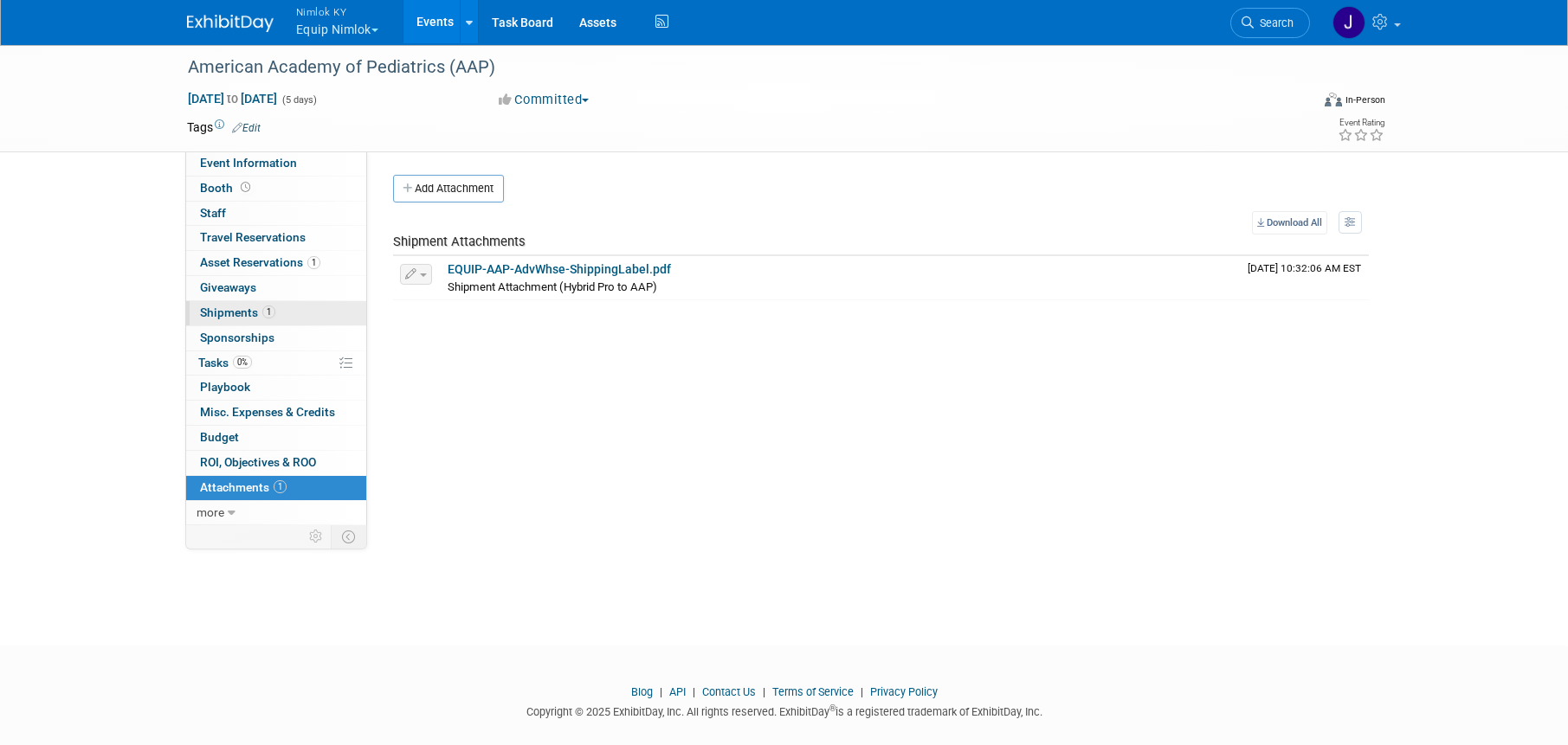
click at [281, 321] on link "1 Shipments 1" at bounding box center [276, 313] width 180 height 24
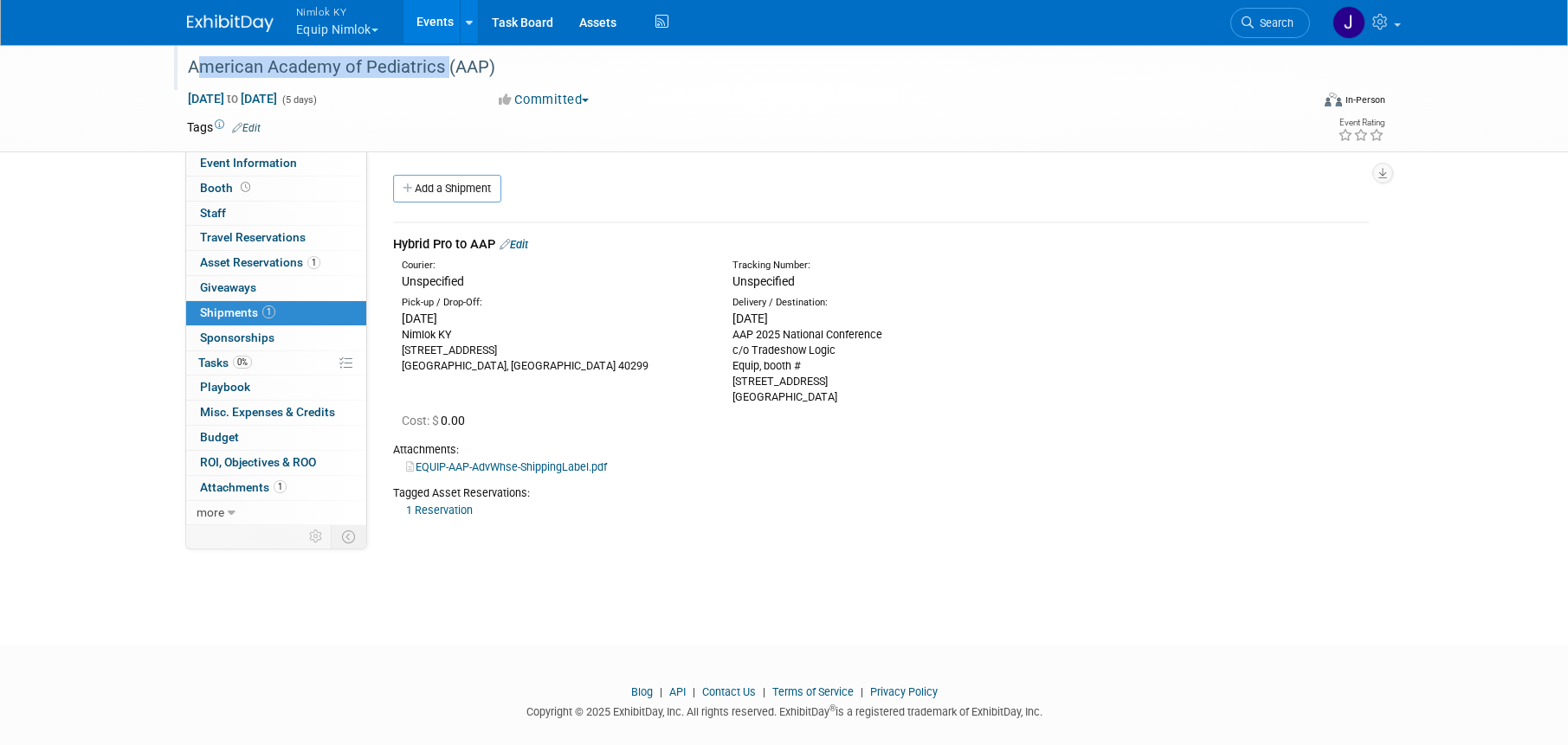
drag, startPoint x: 441, startPoint y: 64, endPoint x: 187, endPoint y: 58, distance: 254.1
click at [187, 58] on div "American Academy of Pediatrics (AAP)" at bounding box center [732, 67] width 1102 height 31
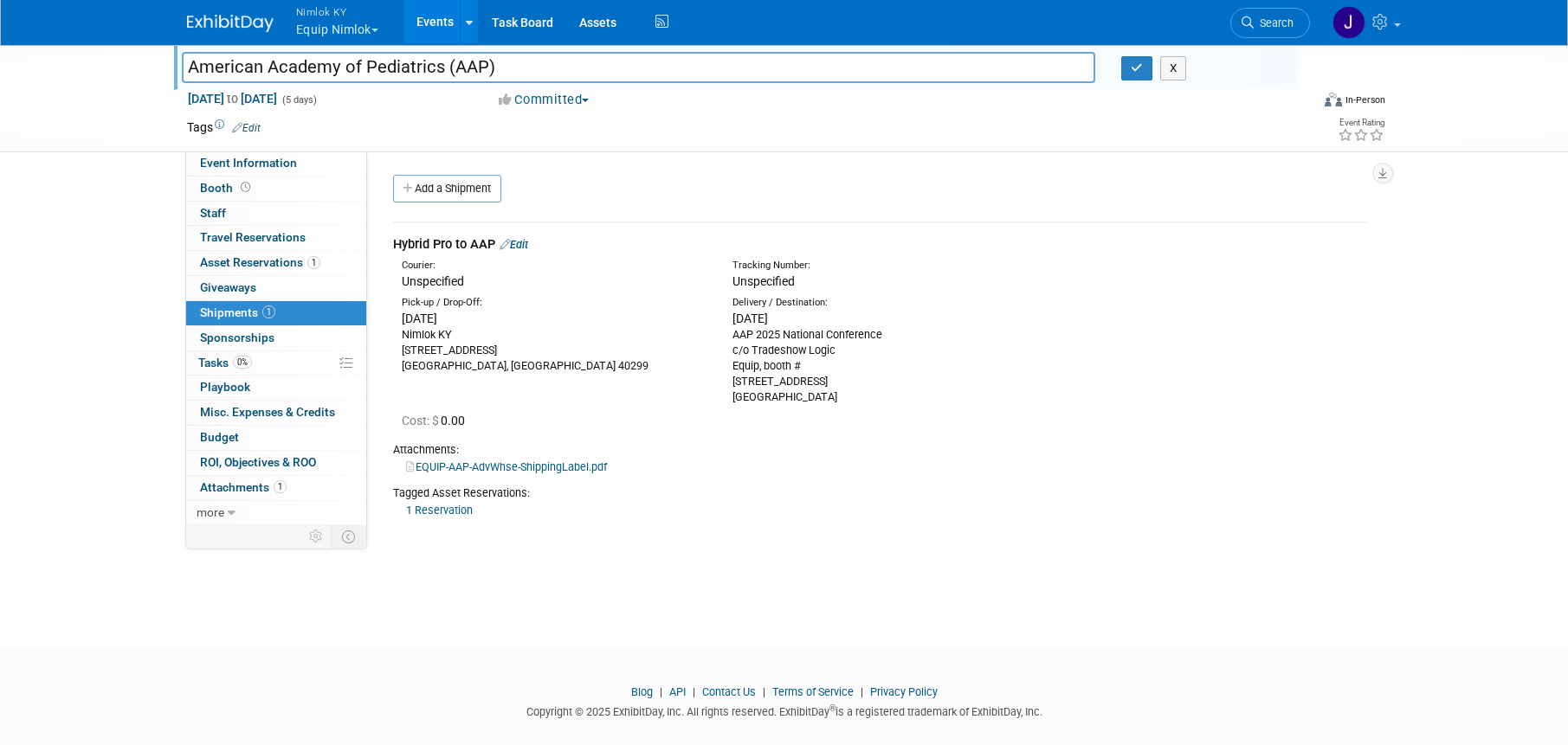
drag, startPoint x: 373, startPoint y: 69, endPoint x: 419, endPoint y: 65, distance: 46.2
click at [374, 69] on input "American Academy of Pediatrics (AAP)" at bounding box center [639, 67] width 914 height 30
drag, startPoint x: 442, startPoint y: 68, endPoint x: 156, endPoint y: 78, distance: 286.2
click at [156, 78] on div "American Academy of Pediatrics (AAP) American Academy of Pediatrics (AAP) X [DA…" at bounding box center [784, 97] width 1568 height 109
click at [326, 66] on input "American Academy of Pediatrics (AAP)" at bounding box center [639, 67] width 914 height 30
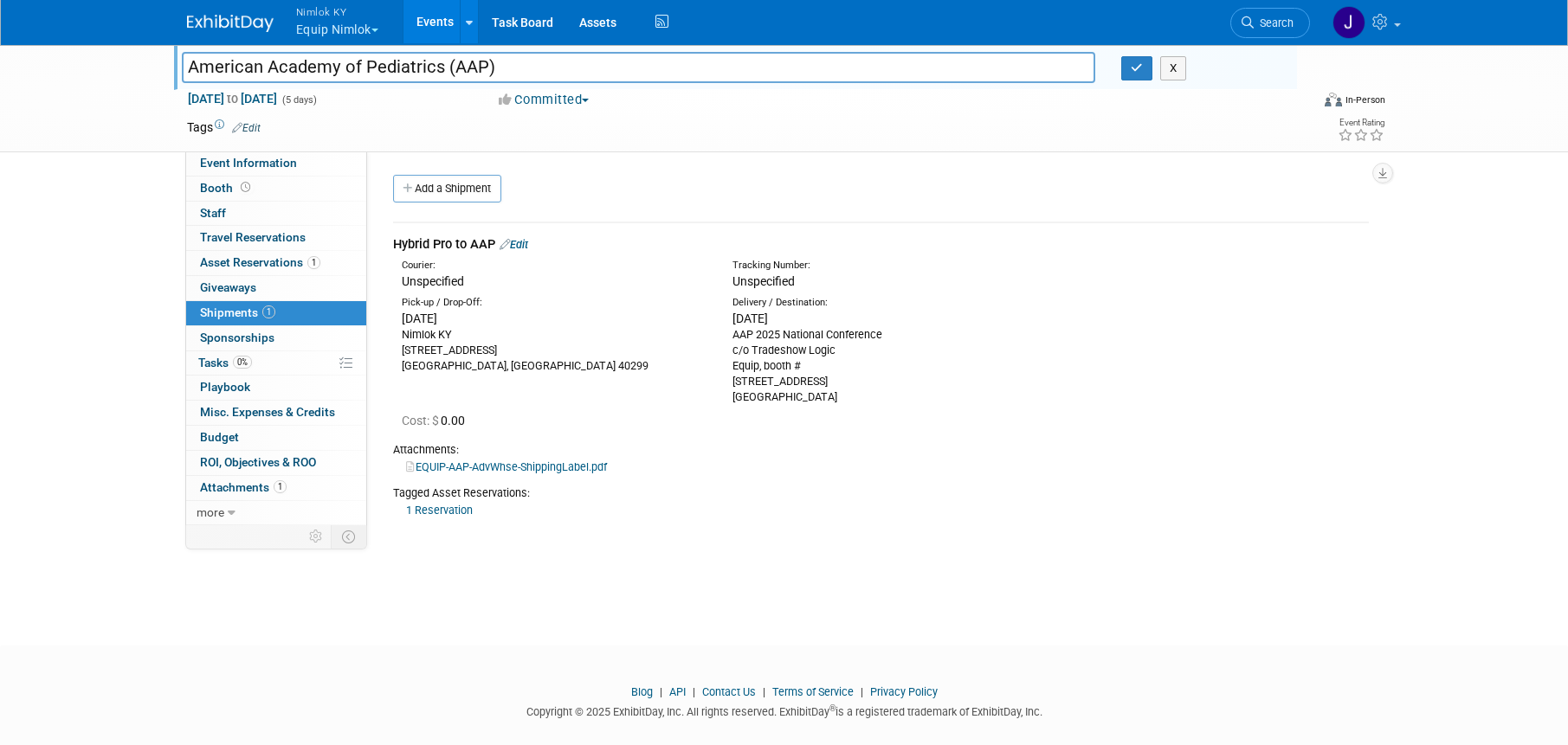
drag, startPoint x: 438, startPoint y: 68, endPoint x: 196, endPoint y: 52, distance: 242.5
click at [196, 52] on input "American Academy of Pediatrics (AAP)" at bounding box center [639, 67] width 914 height 30
